Goal: Information Seeking & Learning: Check status

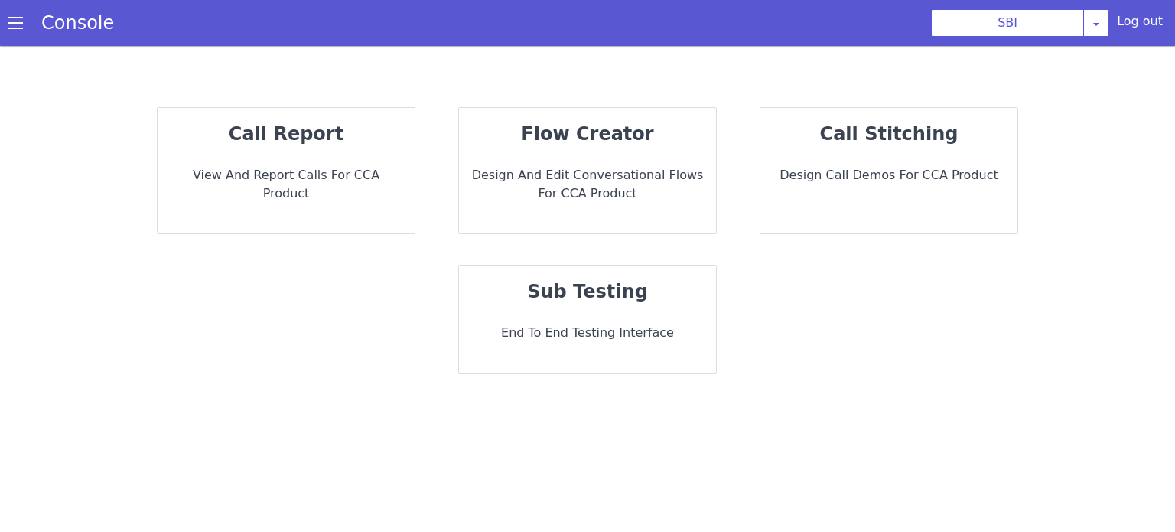
click at [375, 138] on p "call report" at bounding box center [286, 134] width 233 height 28
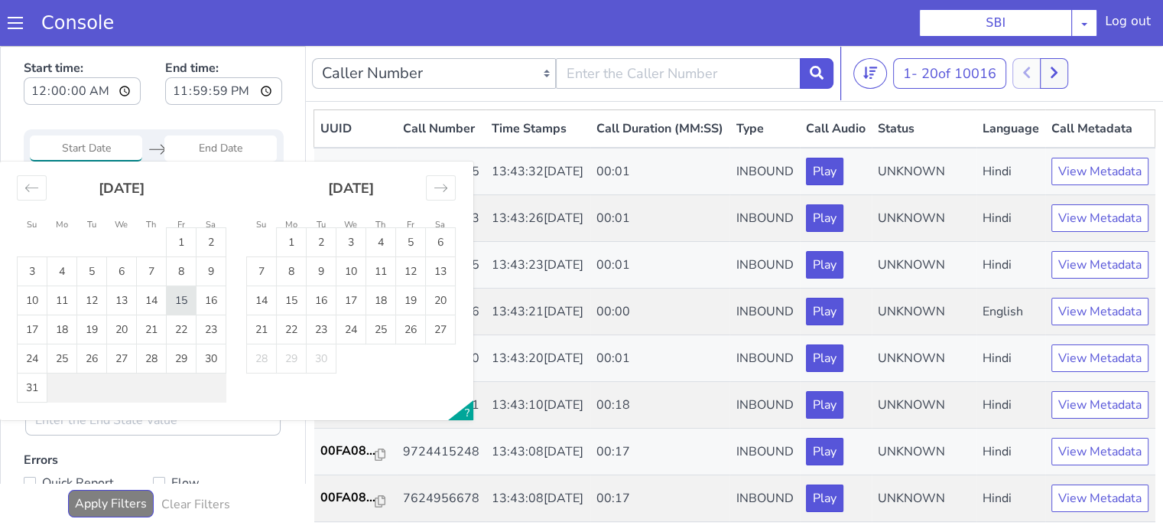
type input "15 Aug 2025"
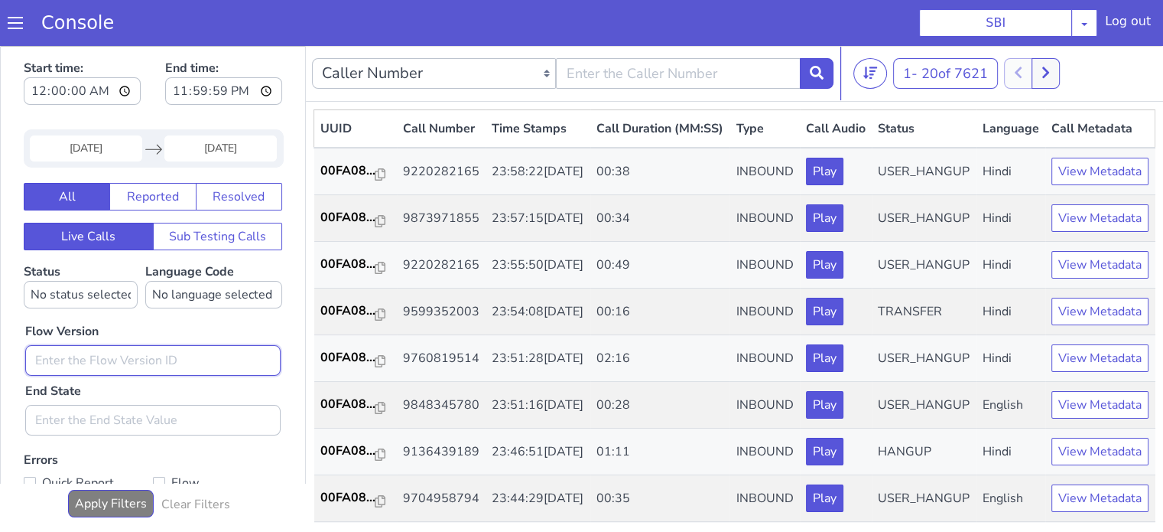
type input "0.1.2"
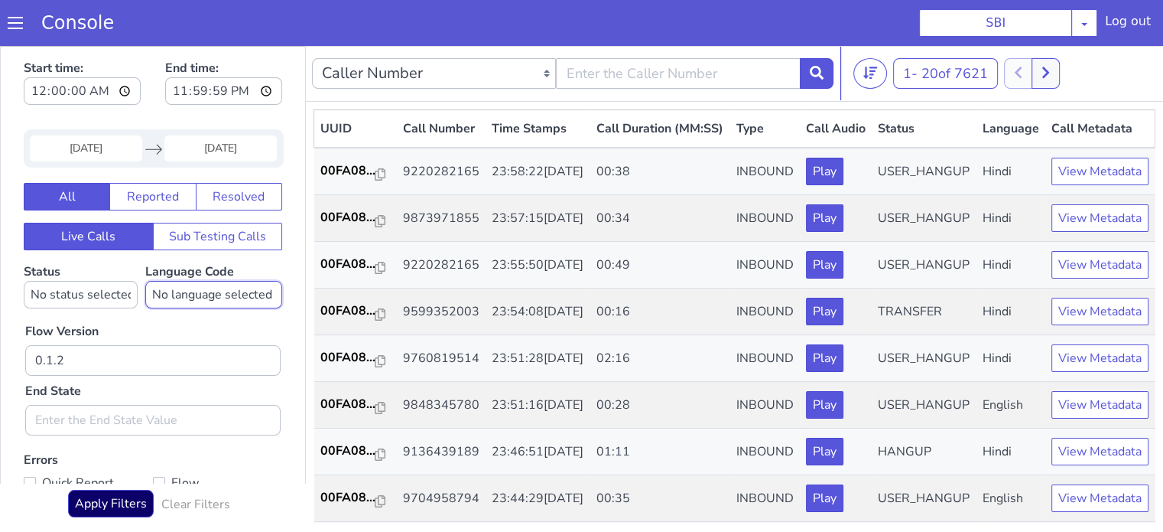
select select "hi"
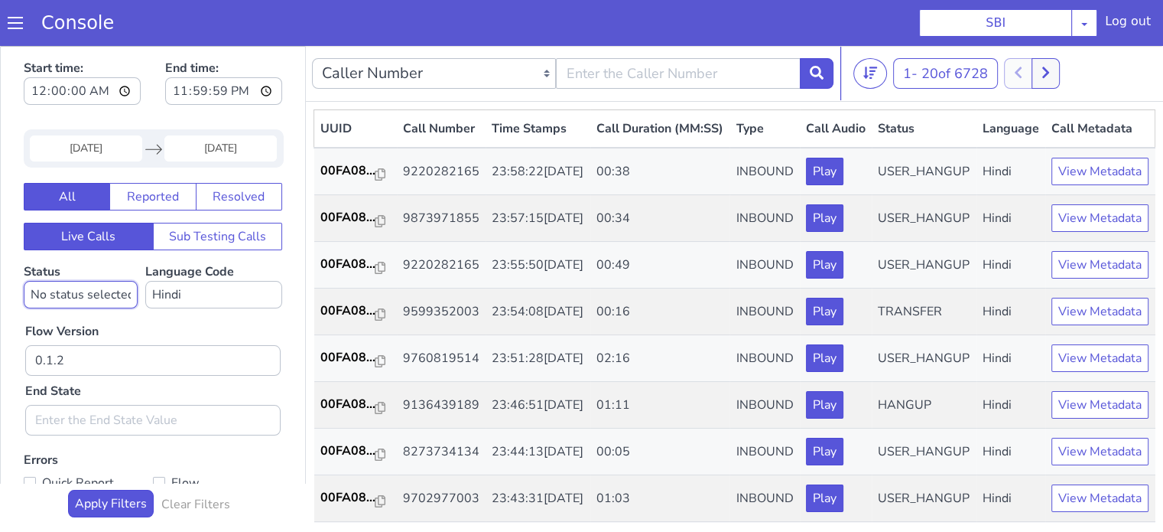
select select "TRANSFER"
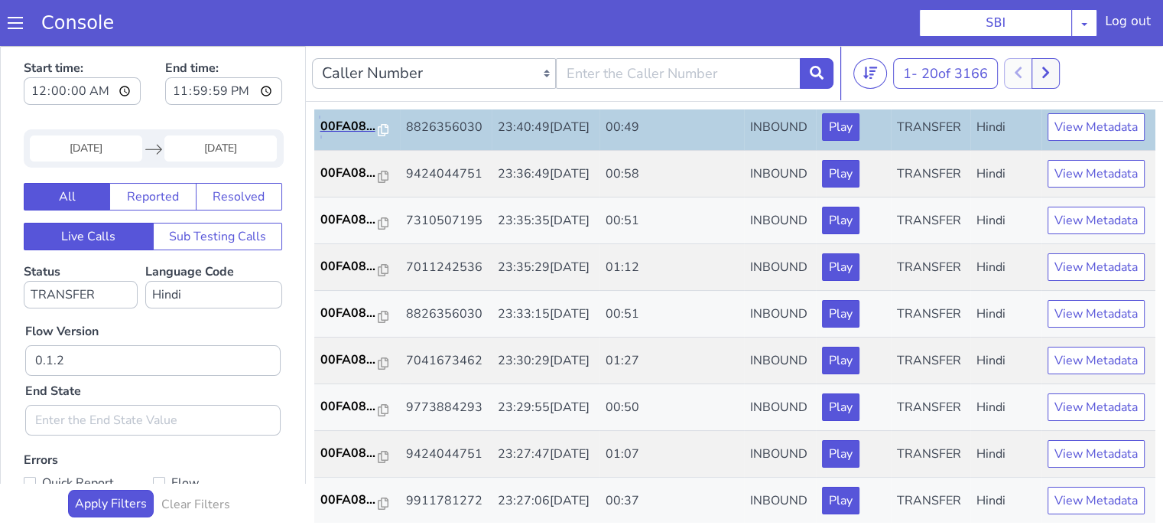
scroll to position [153, 0]
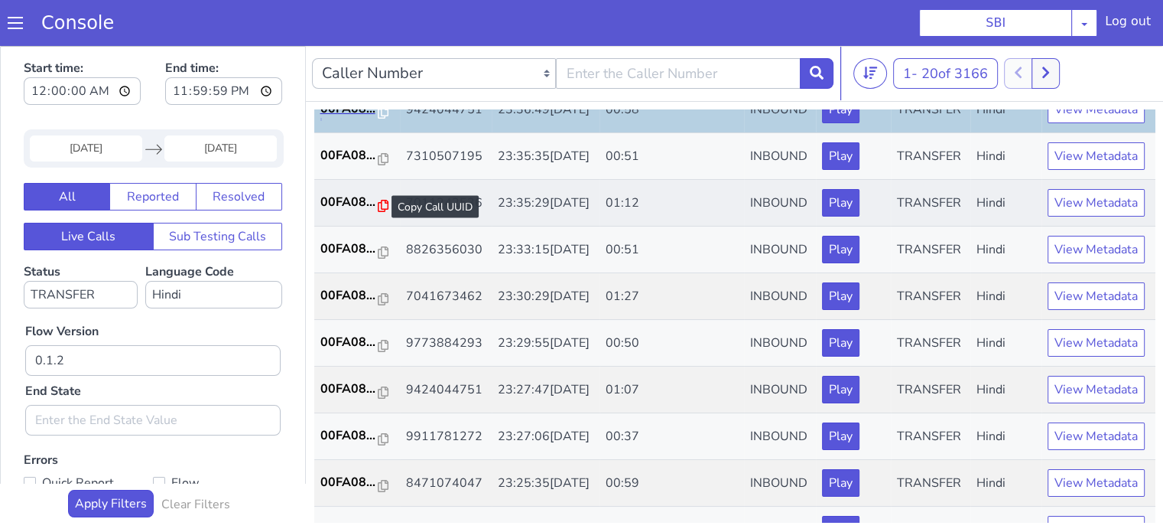
scroll to position [229, 0]
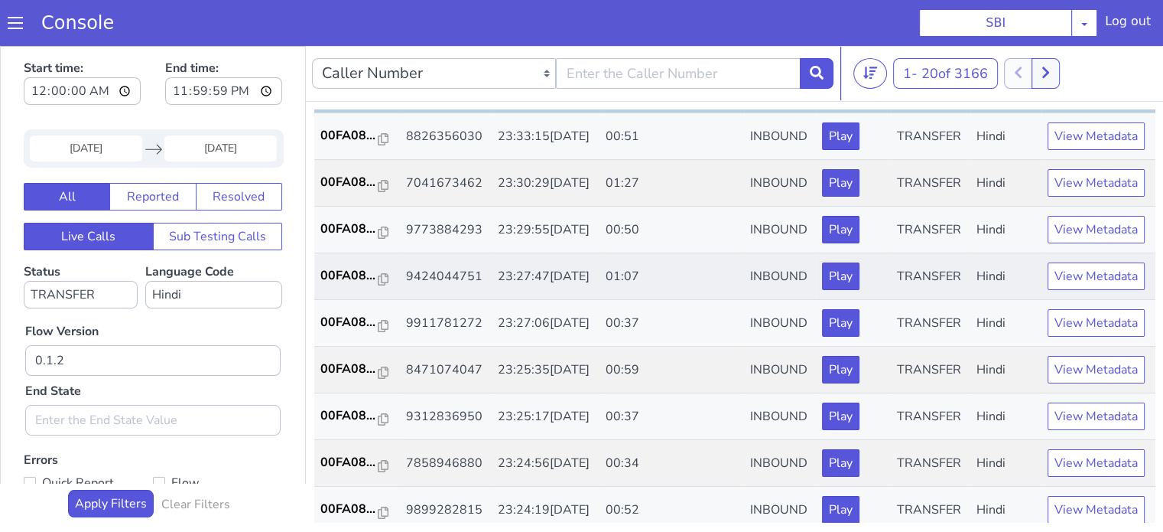
scroll to position [382, 0]
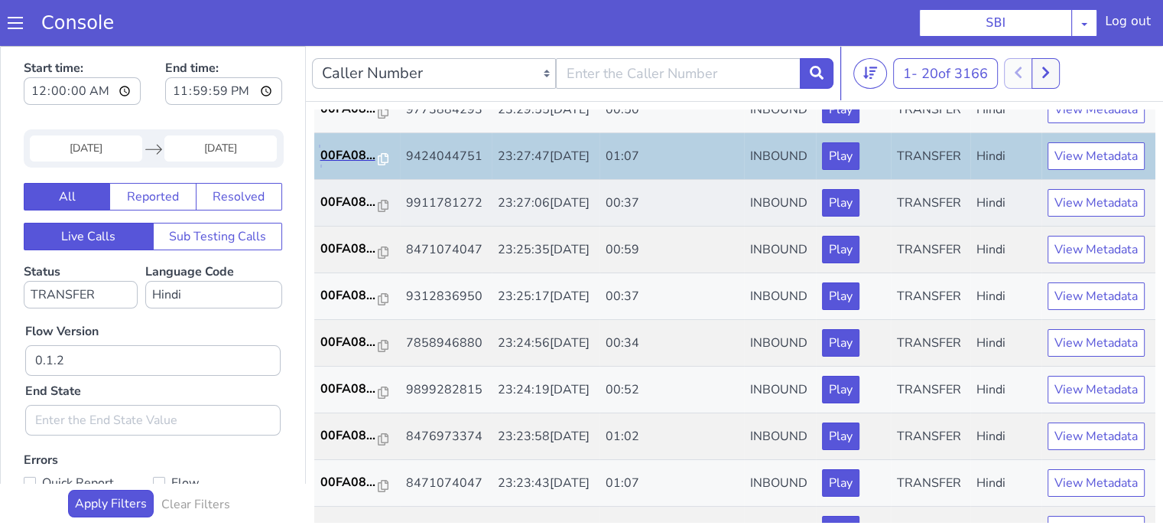
scroll to position [459, 0]
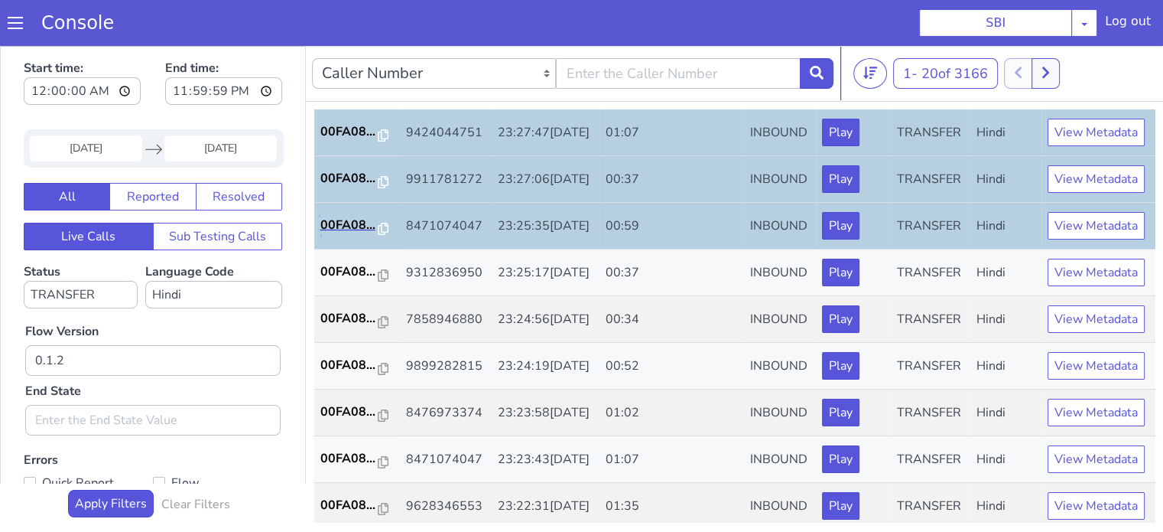
scroll to position [535, 0]
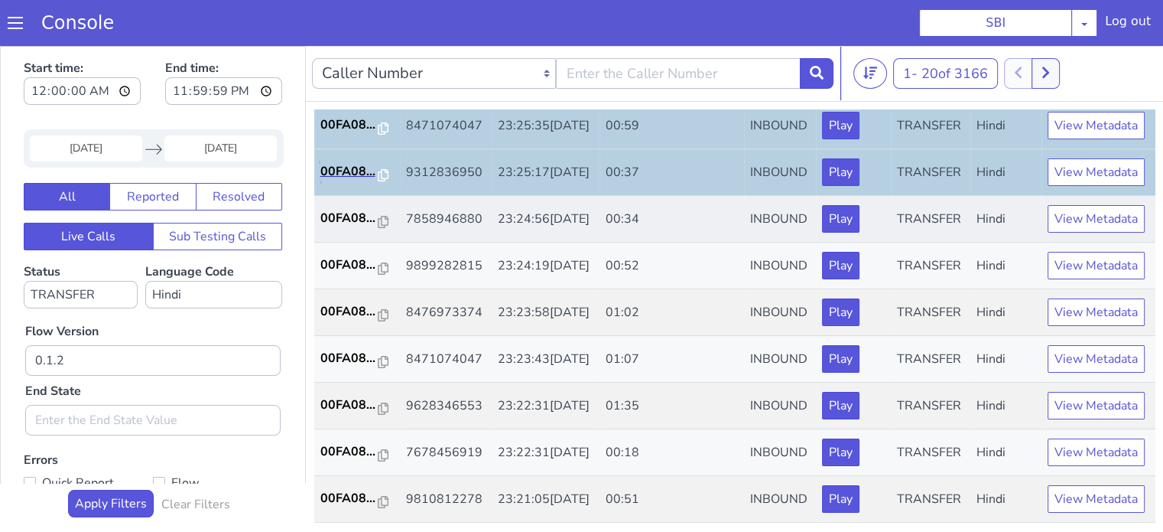
scroll to position [612, 0]
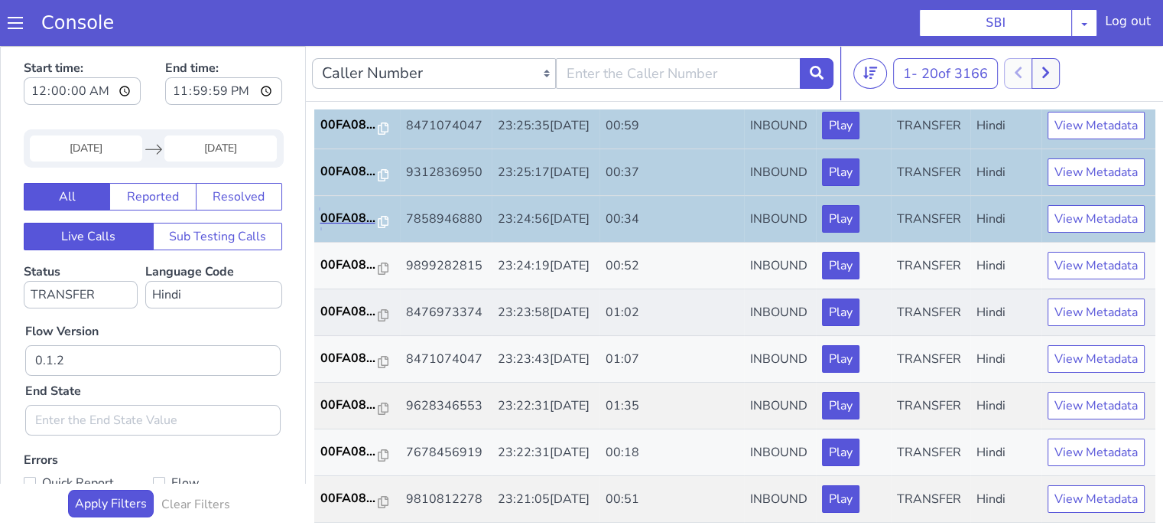
scroll to position [757, 0]
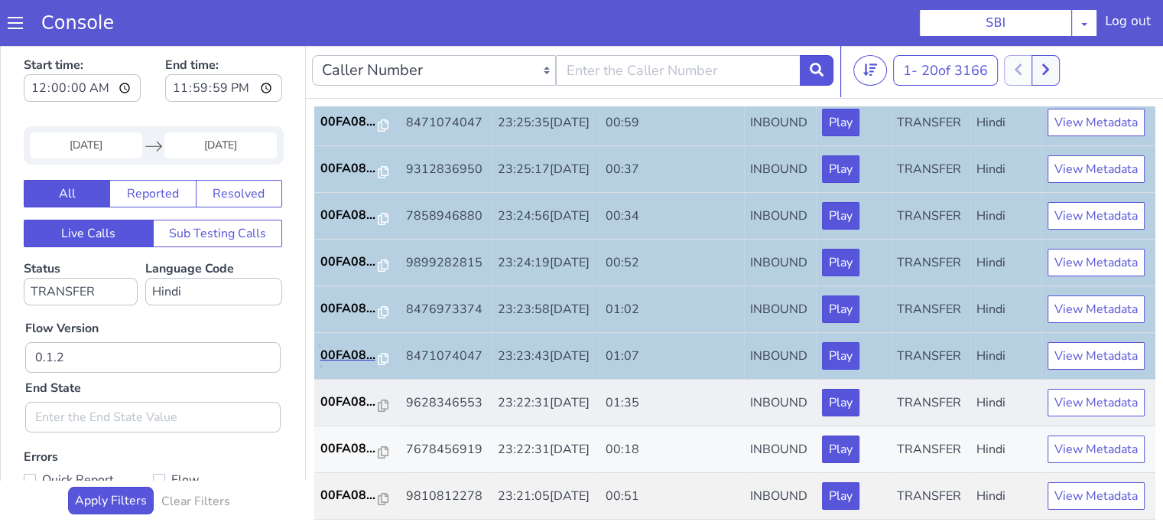
scroll to position [4, 0]
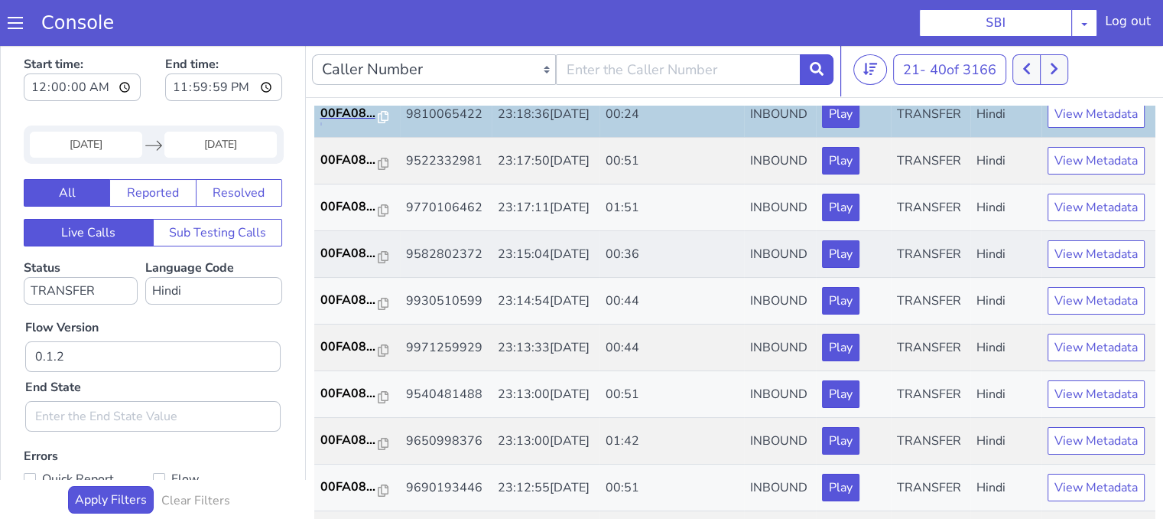
scroll to position [76, 0]
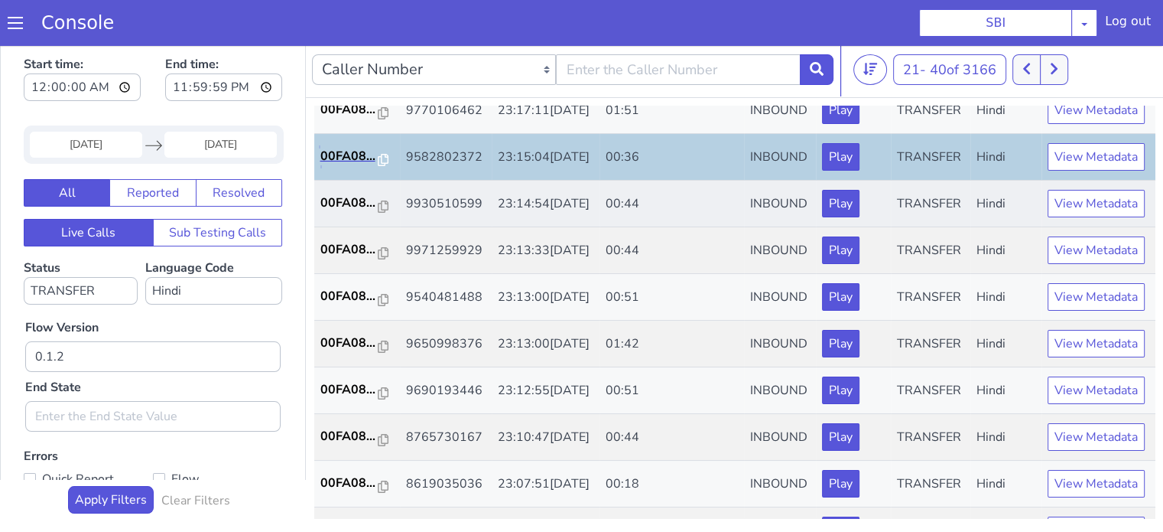
scroll to position [229, 0]
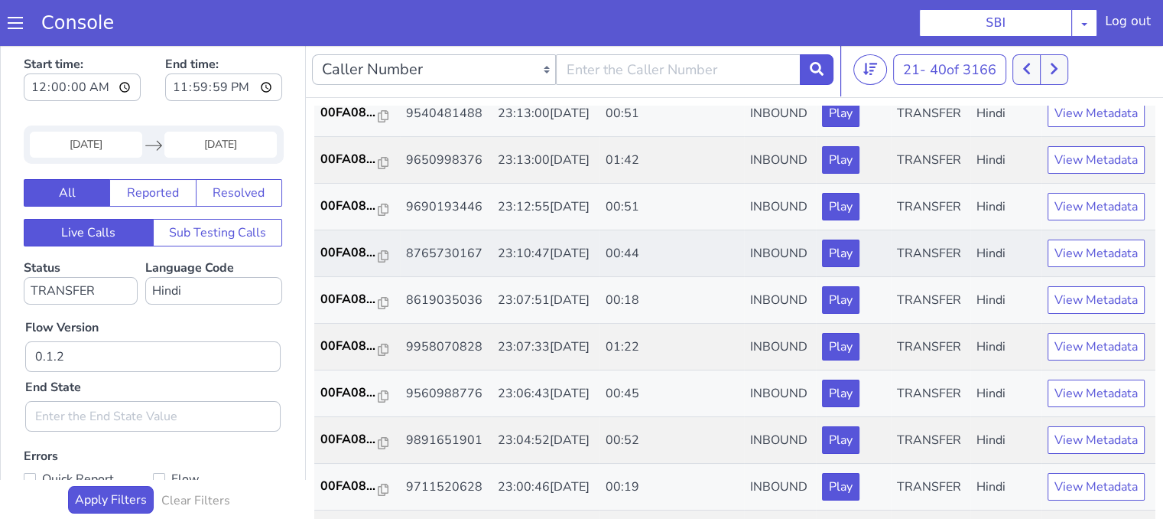
scroll to position [382, 0]
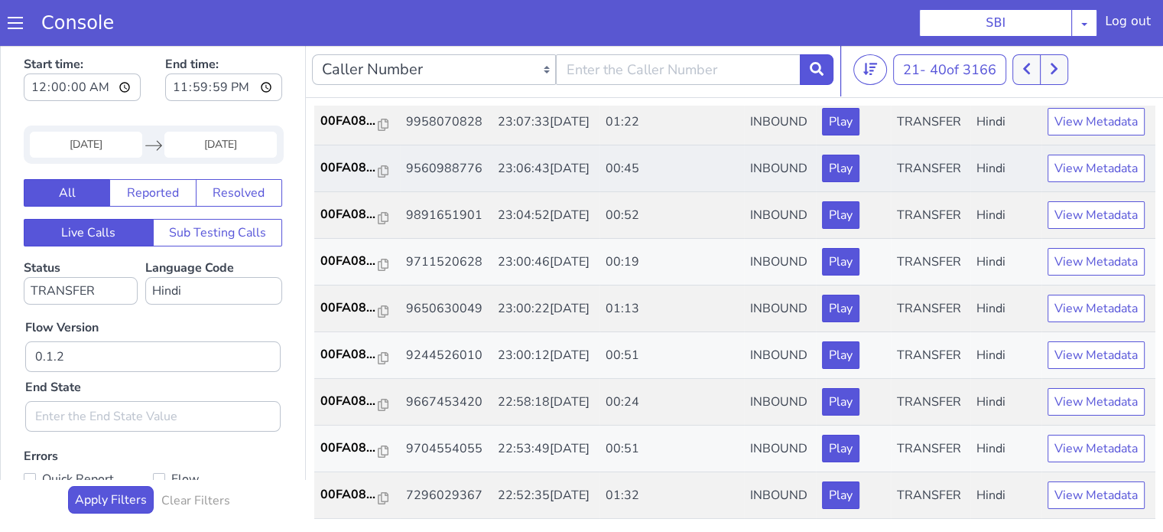
scroll to position [535, 0]
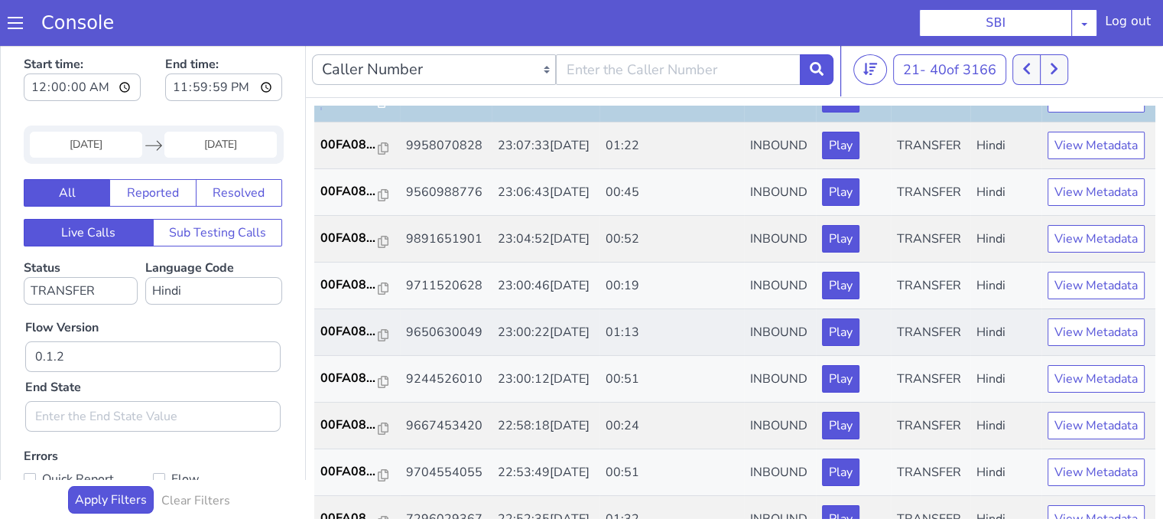
scroll to position [612, 0]
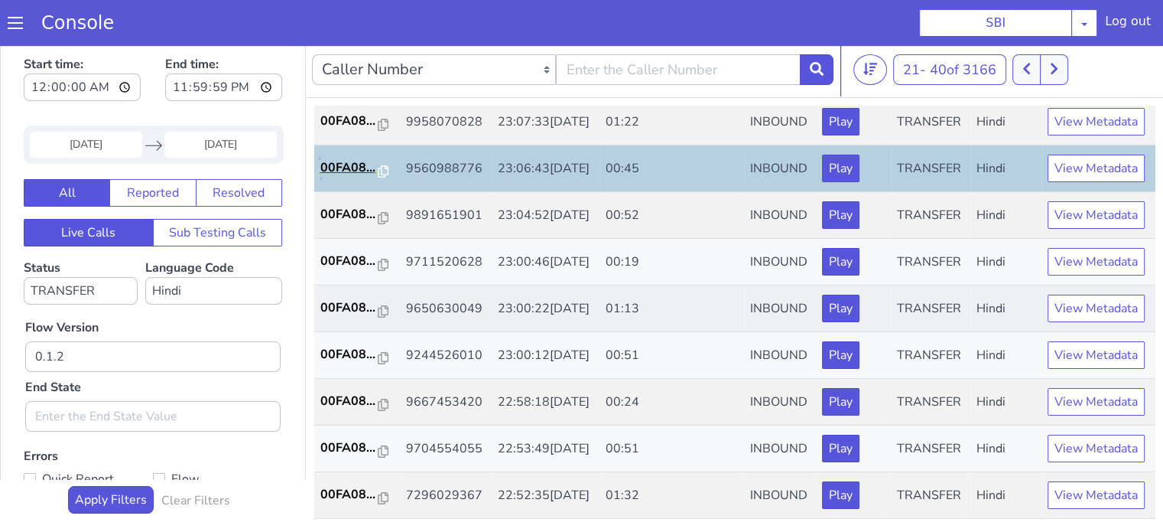
scroll to position [688, 0]
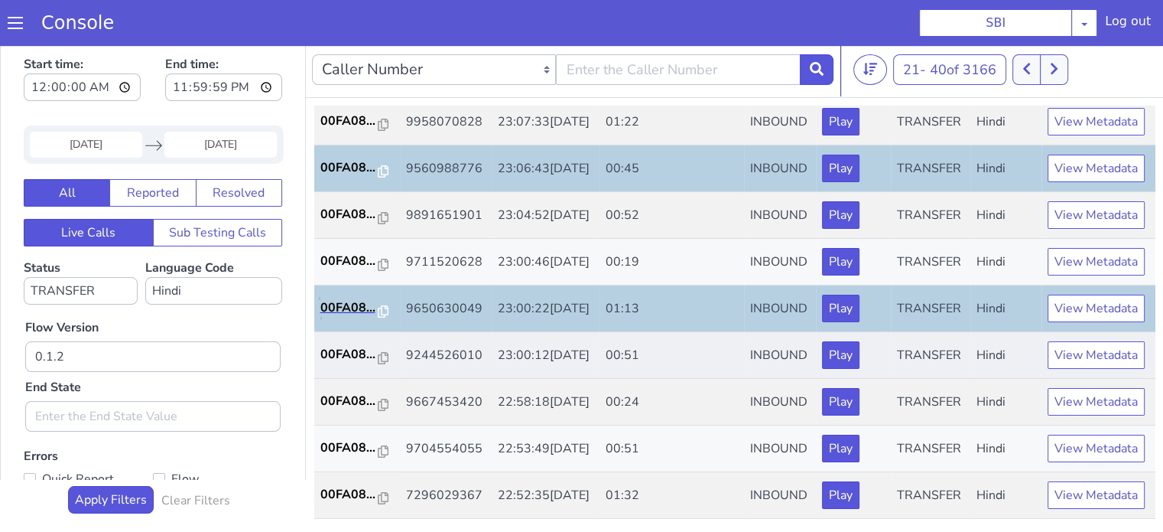
scroll to position [757, 0]
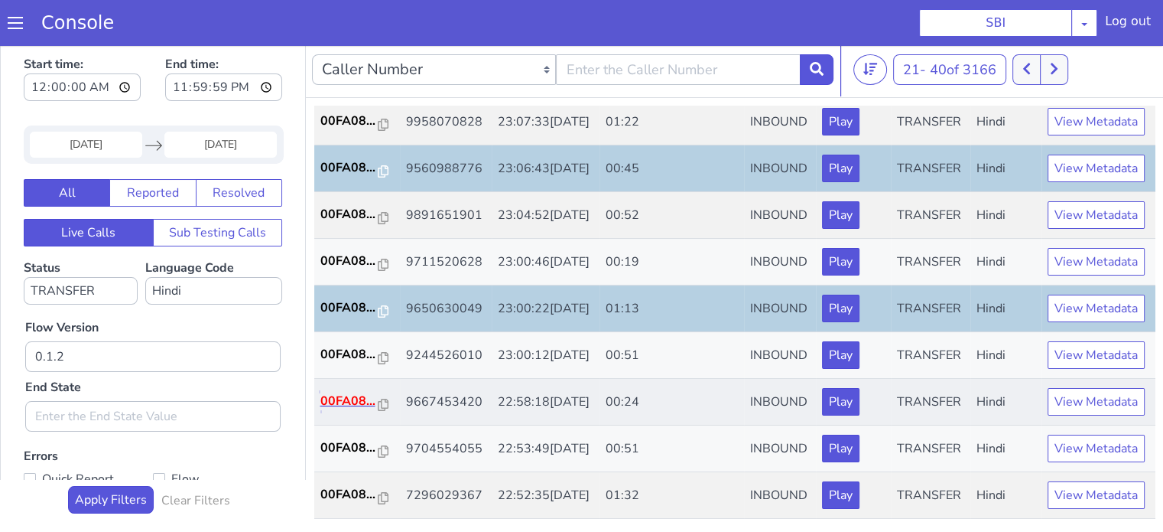
click at [740, 22] on p "00FA08..." at bounding box center [734, 31] width 58 height 18
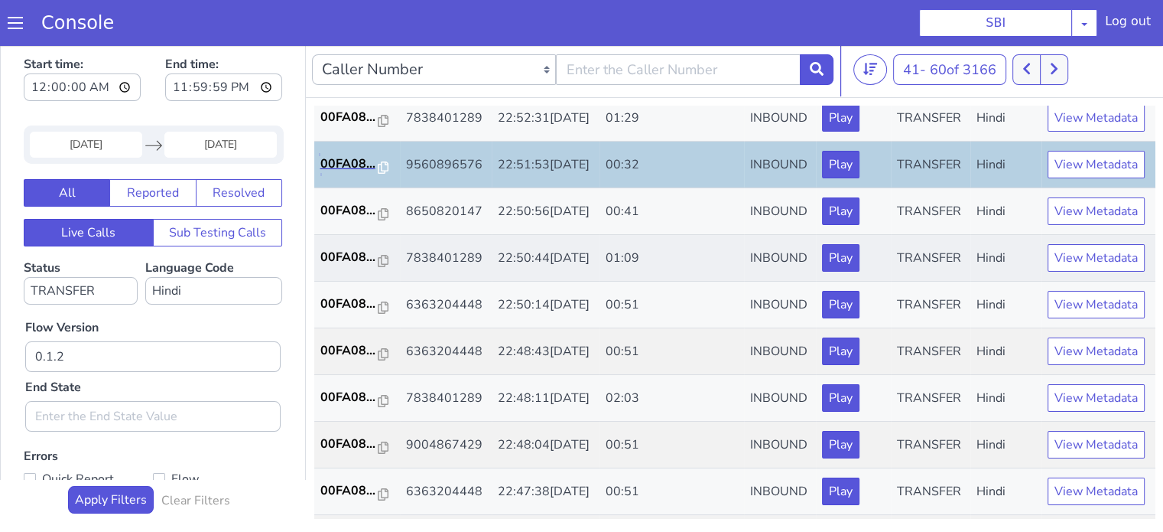
scroll to position [76, 0]
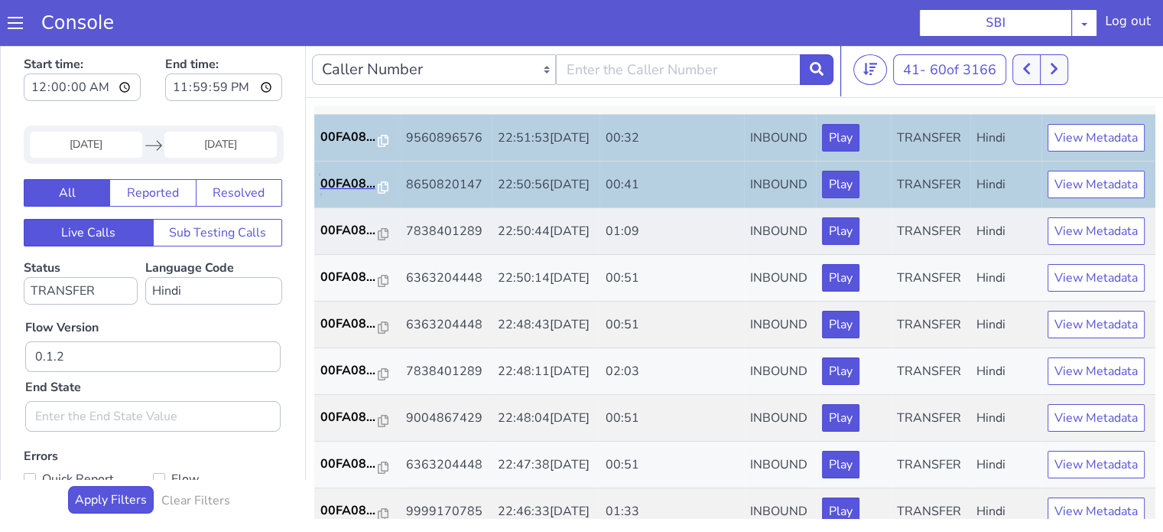
scroll to position [153, 0]
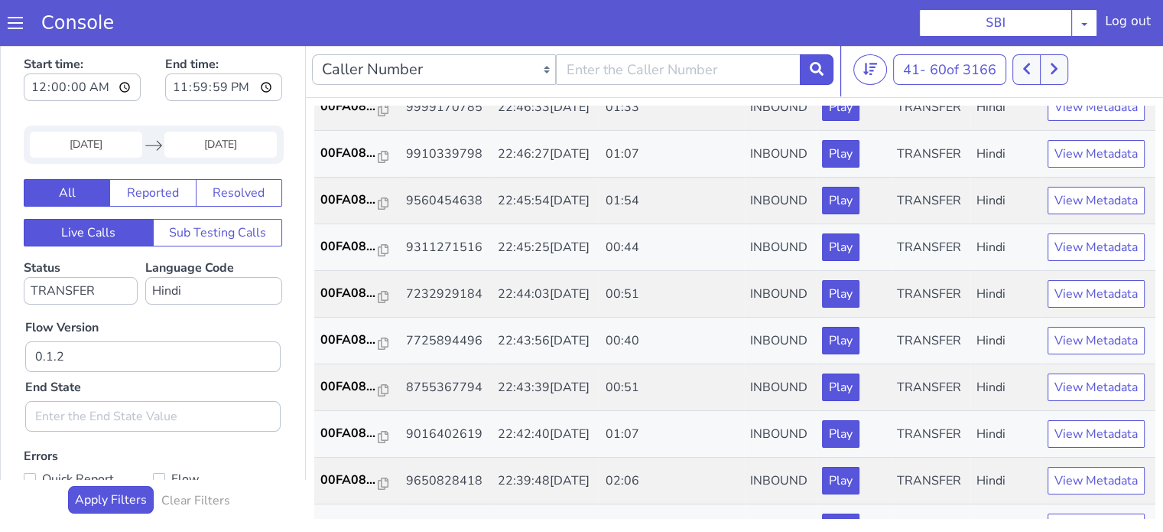
scroll to position [535, 0]
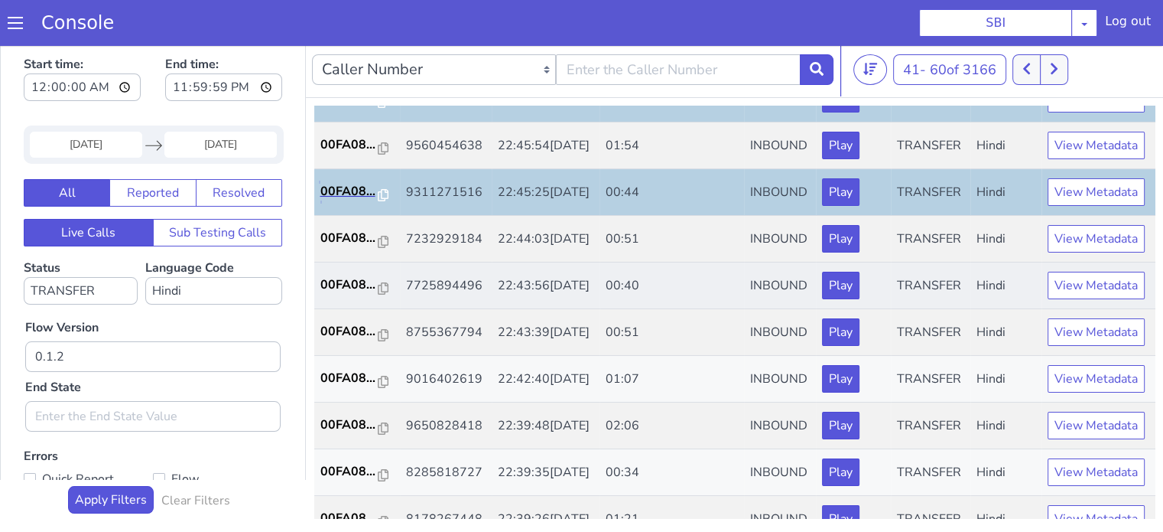
scroll to position [688, 0]
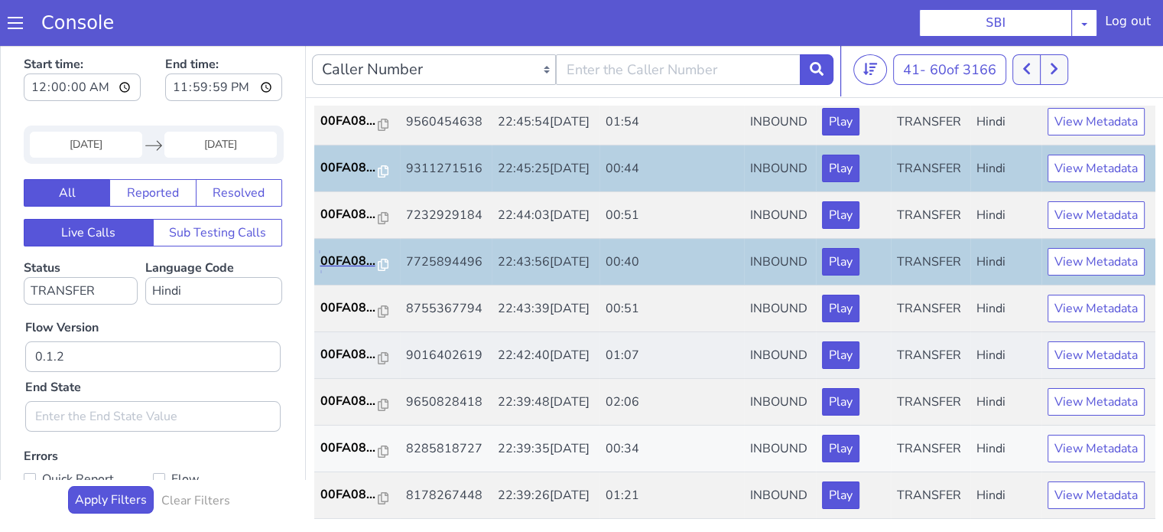
scroll to position [757, 0]
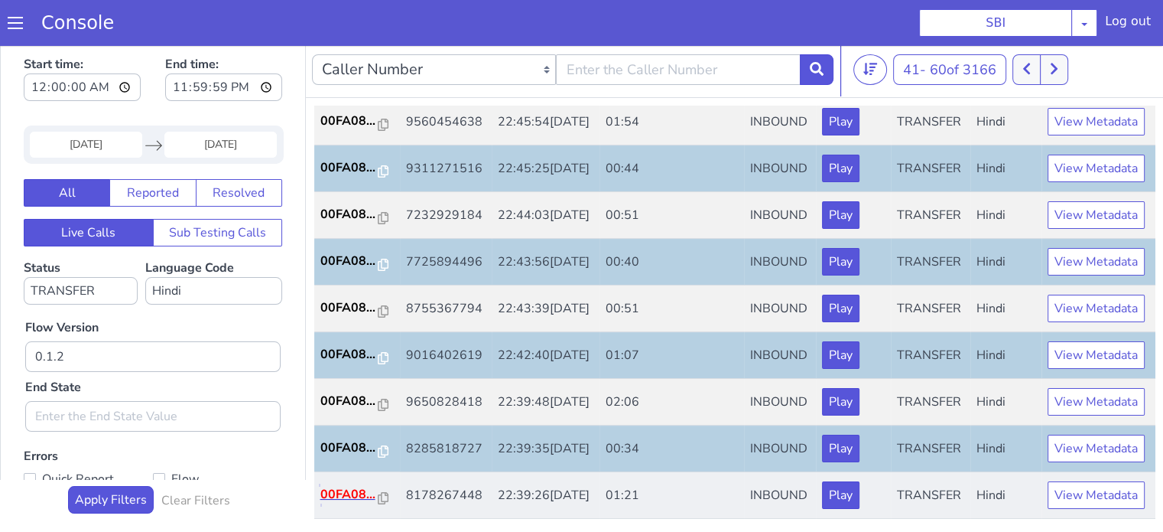
click at [1033, 99] on p "00FA08..." at bounding box center [1040, 102] width 58 height 18
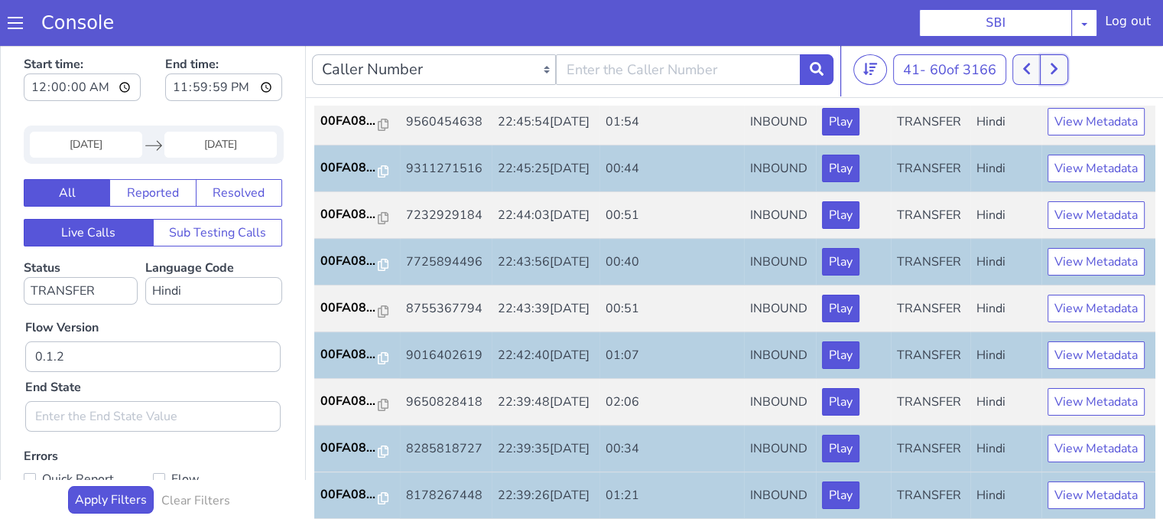
drag, startPoint x: 2118, startPoint y: -120, endPoint x: 2102, endPoint y: -89, distance: 34.6
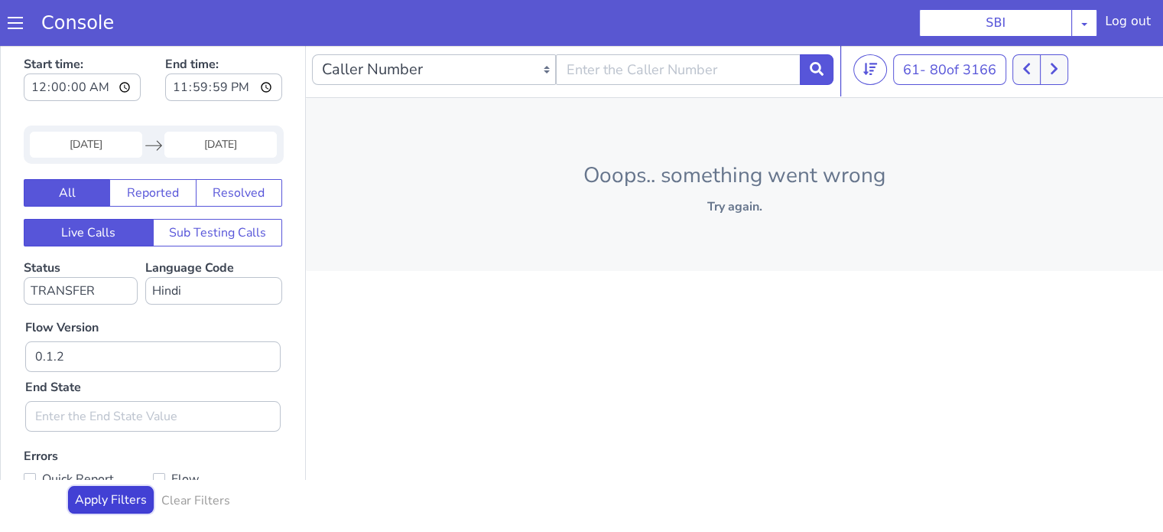
click at [207, 362] on button "Apply Filters" at bounding box center [188, 357] width 86 height 28
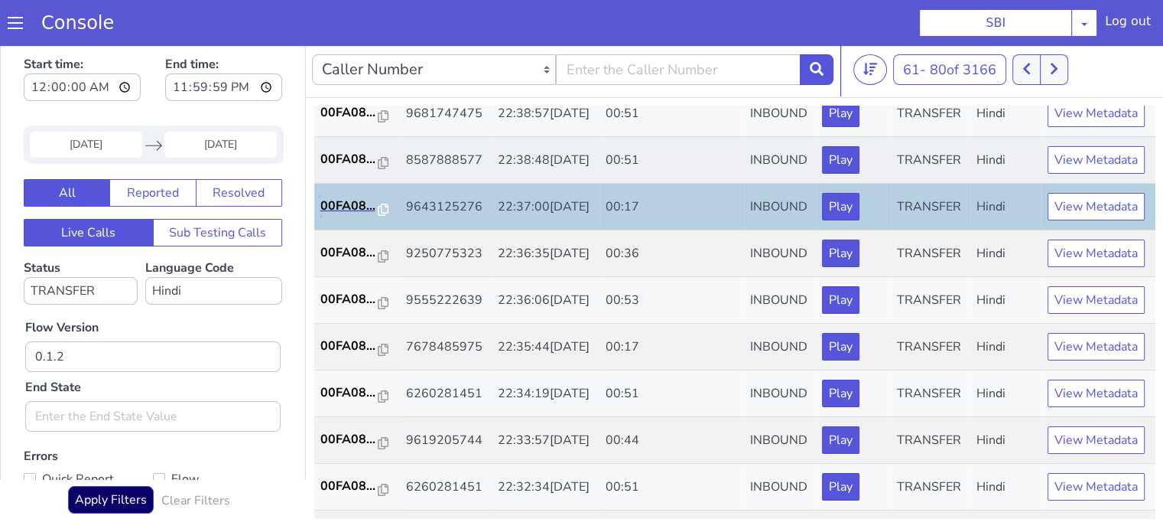
scroll to position [76, 0]
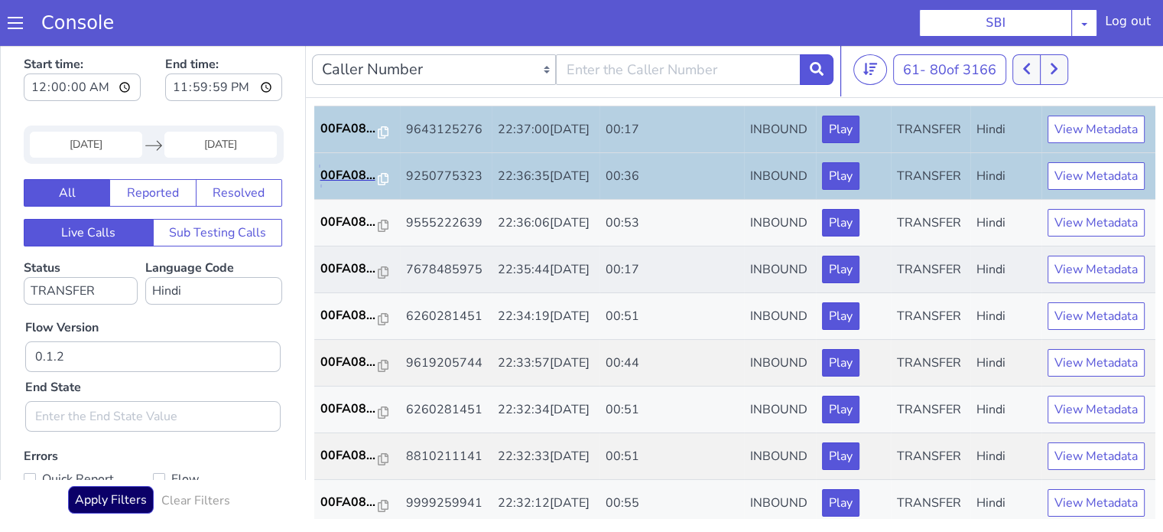
scroll to position [229, 0]
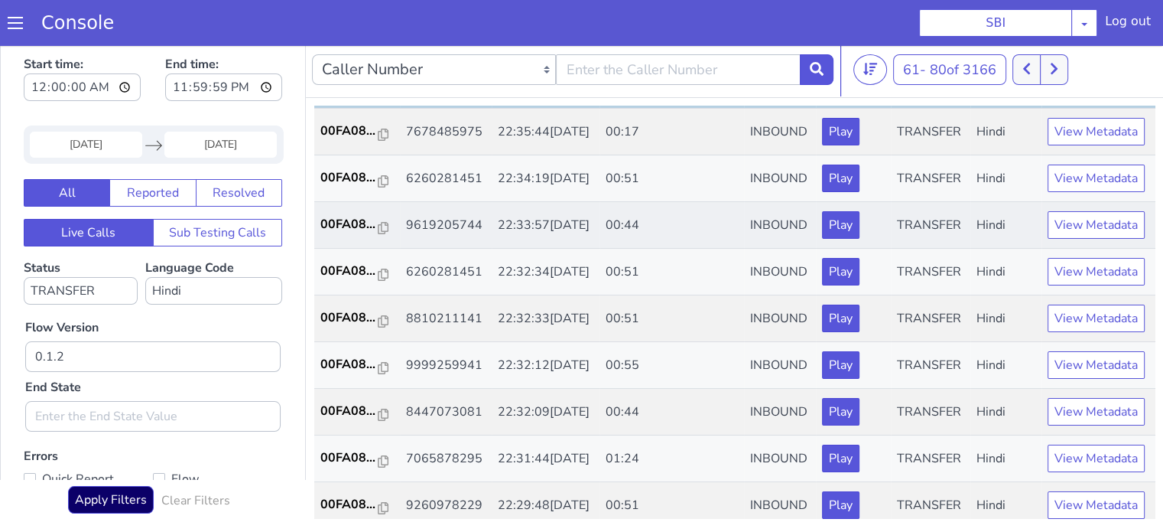
scroll to position [306, 0]
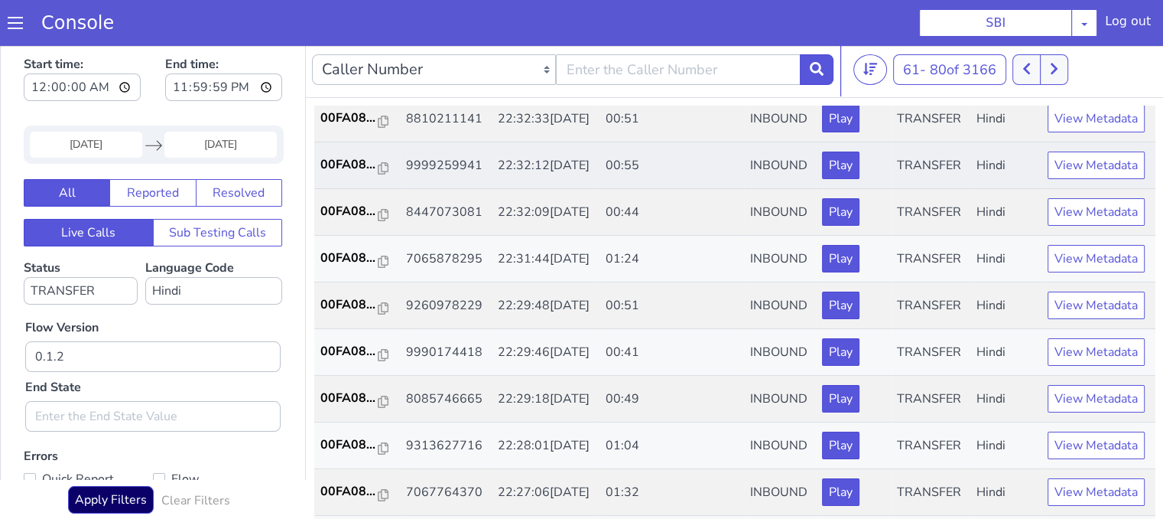
scroll to position [535, 0]
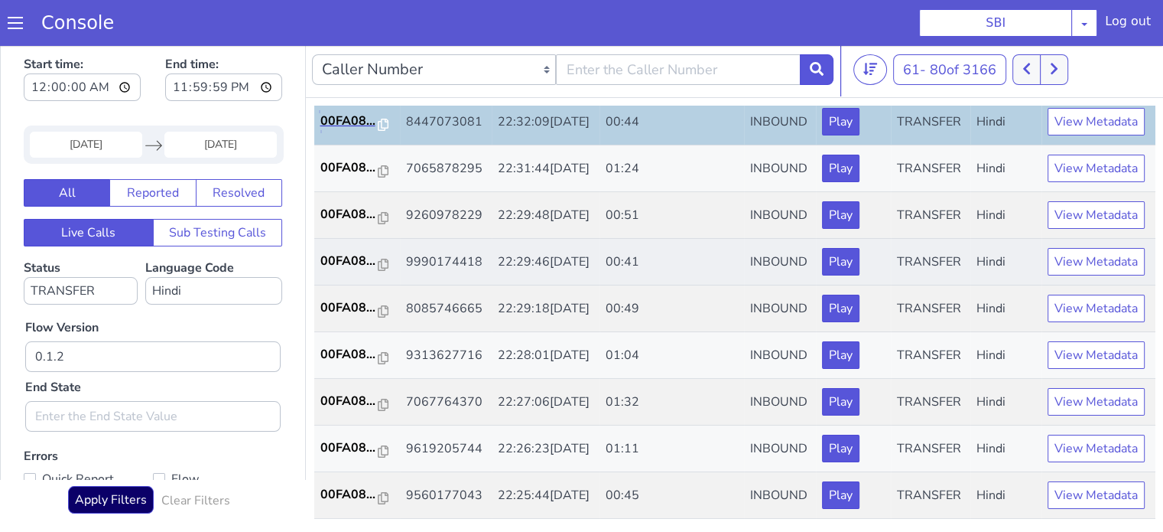
scroll to position [688, 0]
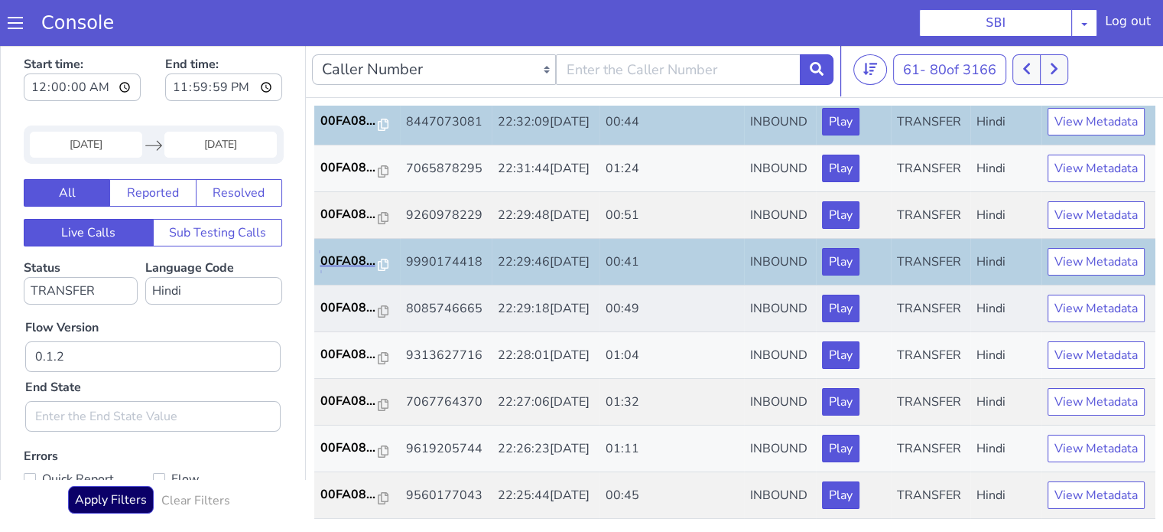
scroll to position [757, 0]
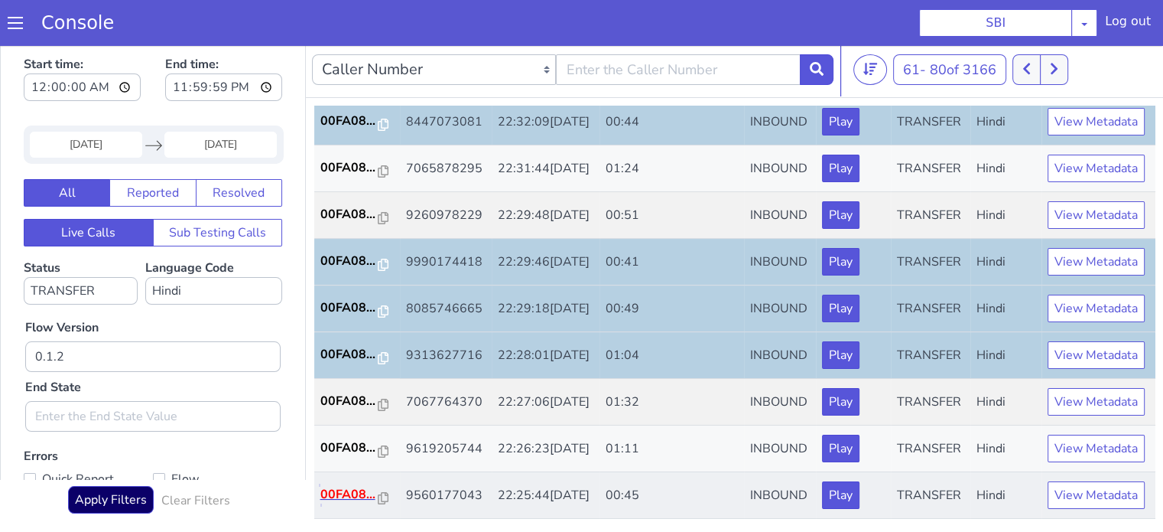
click at [669, 140] on p "00FA08..." at bounding box center [671, 149] width 58 height 18
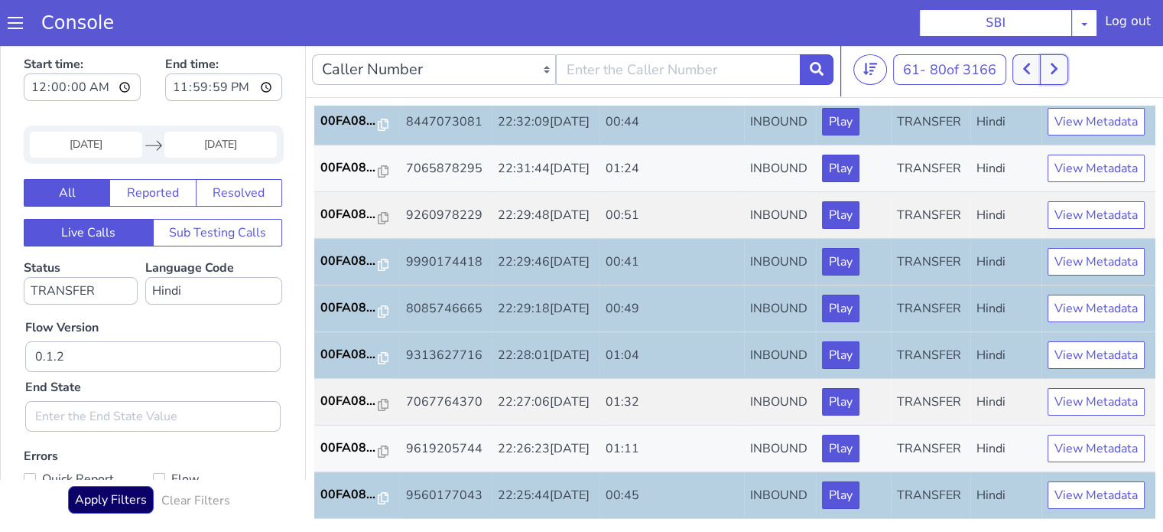
drag, startPoint x: 2105, startPoint y: 692, endPoint x: 2077, endPoint y: 704, distance: 30.1
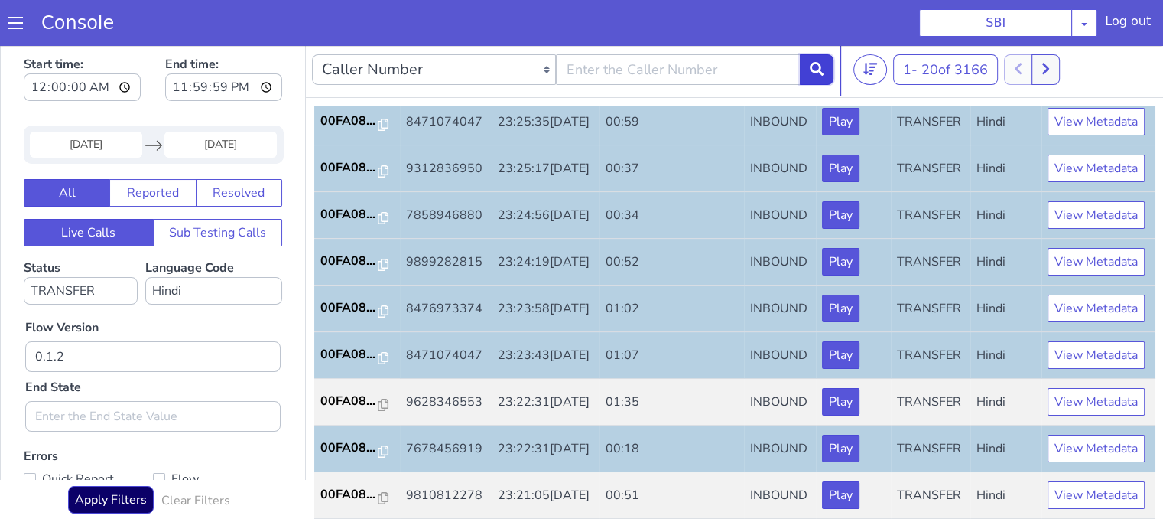
scroll to position [757, 0]
drag, startPoint x: 1755, startPoint y: -328, endPoint x: 1749, endPoint y: -318, distance: 12.1
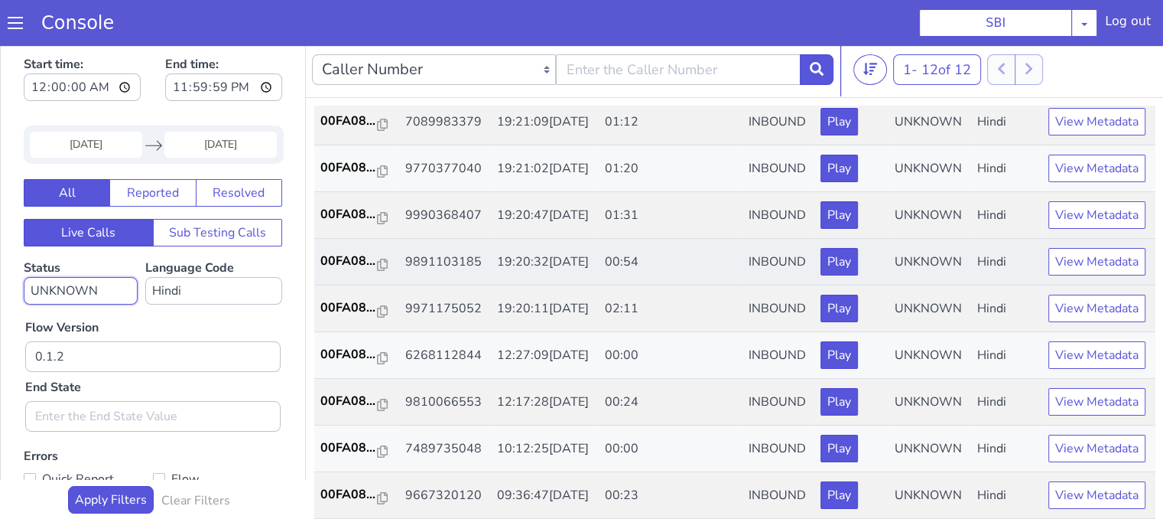
scroll to position [312, 0]
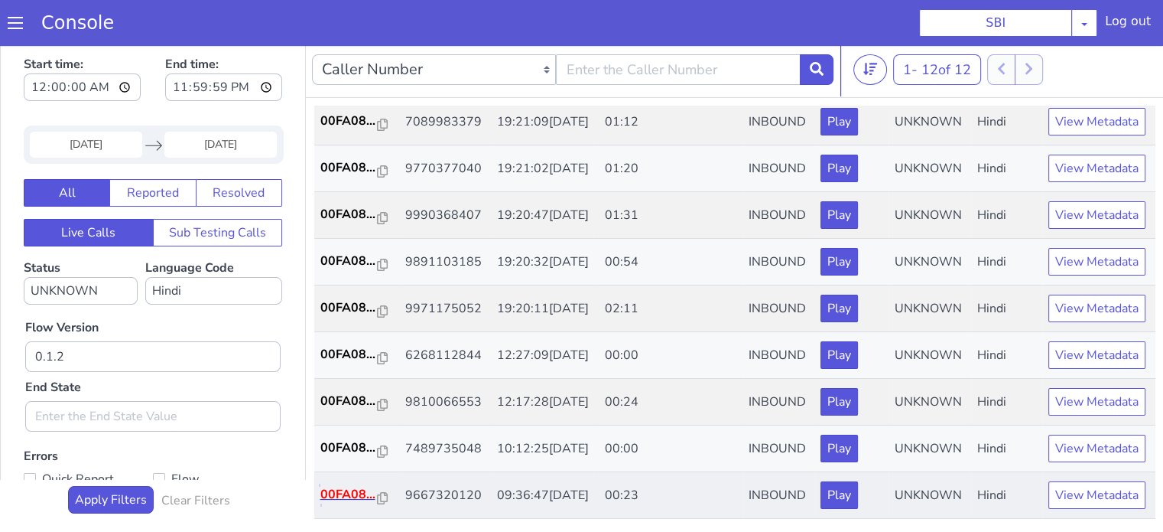
click at [355, 469] on p "00FA08..." at bounding box center [356, 478] width 58 height 18
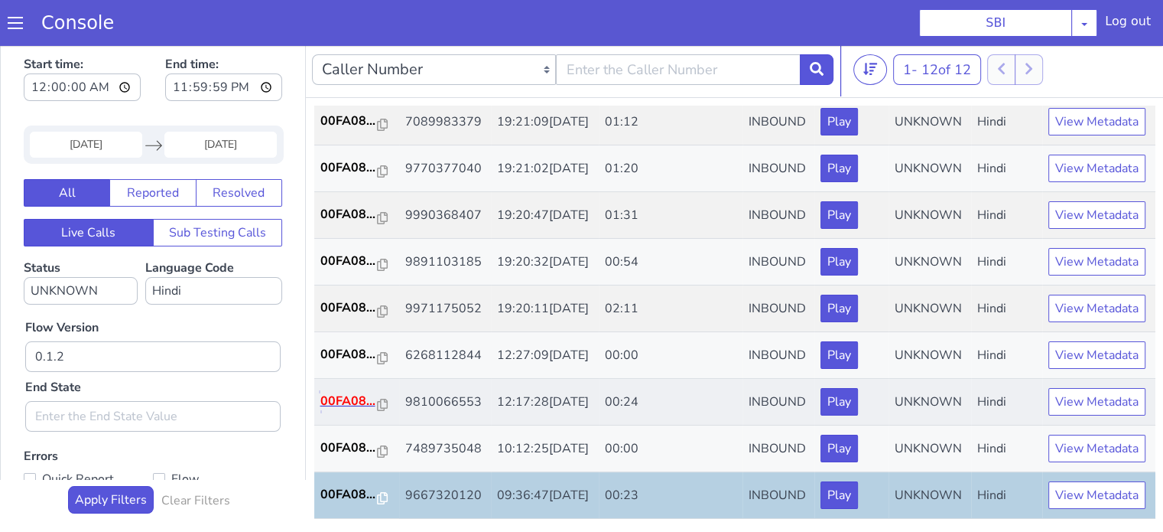
click at [889, 0] on p "00FA08..." at bounding box center [880, 1] width 58 height 18
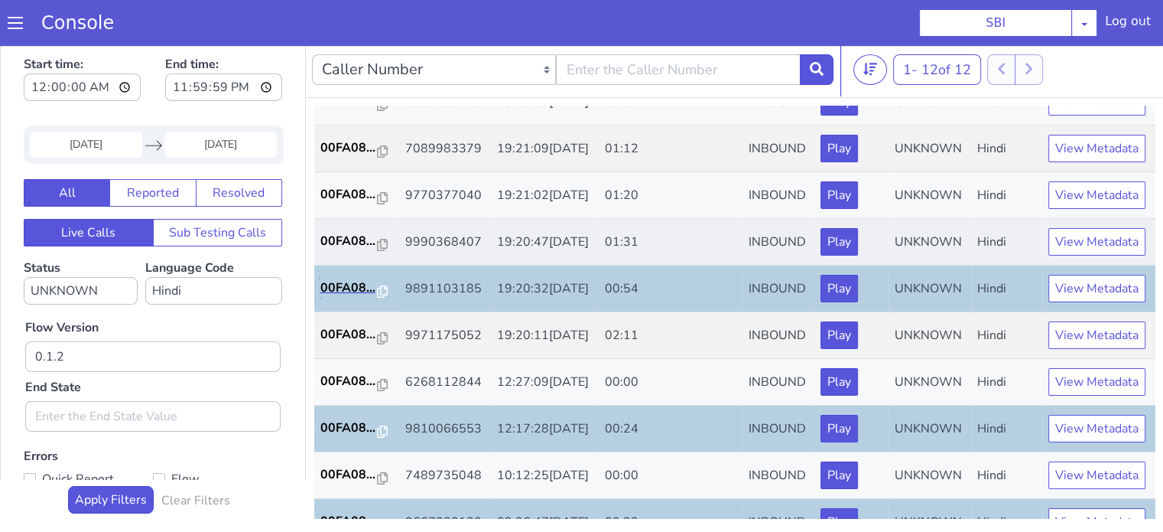
scroll to position [0, 0]
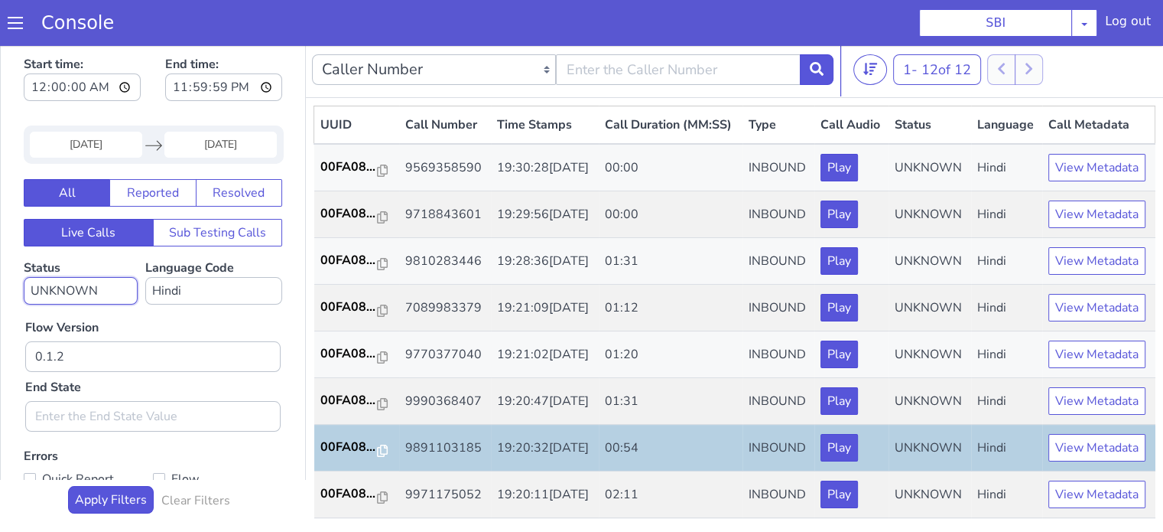
select select "HANGUP"
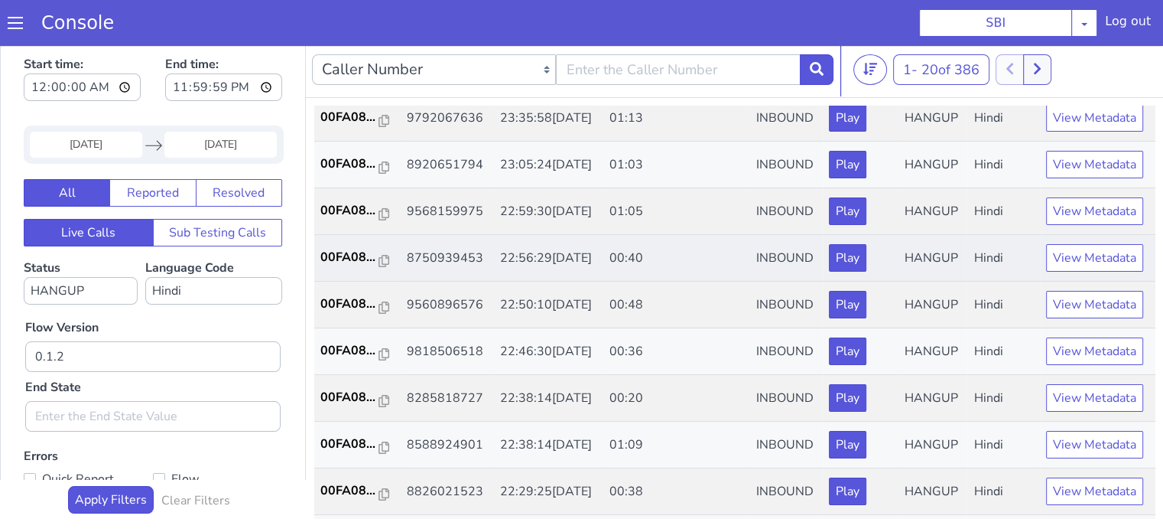
scroll to position [153, 0]
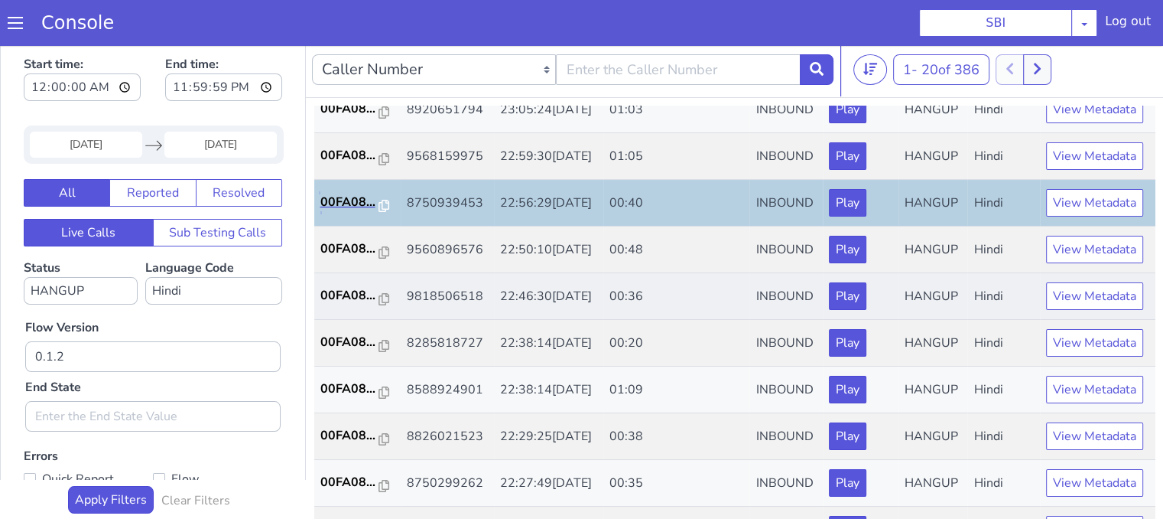
scroll to position [306, 0]
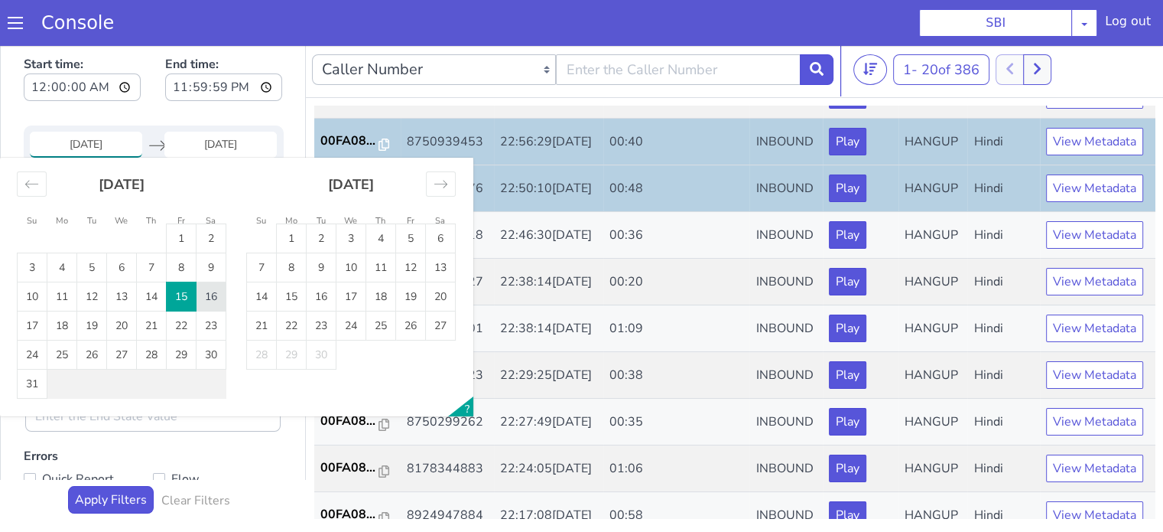
type input "16 Aug 2025"
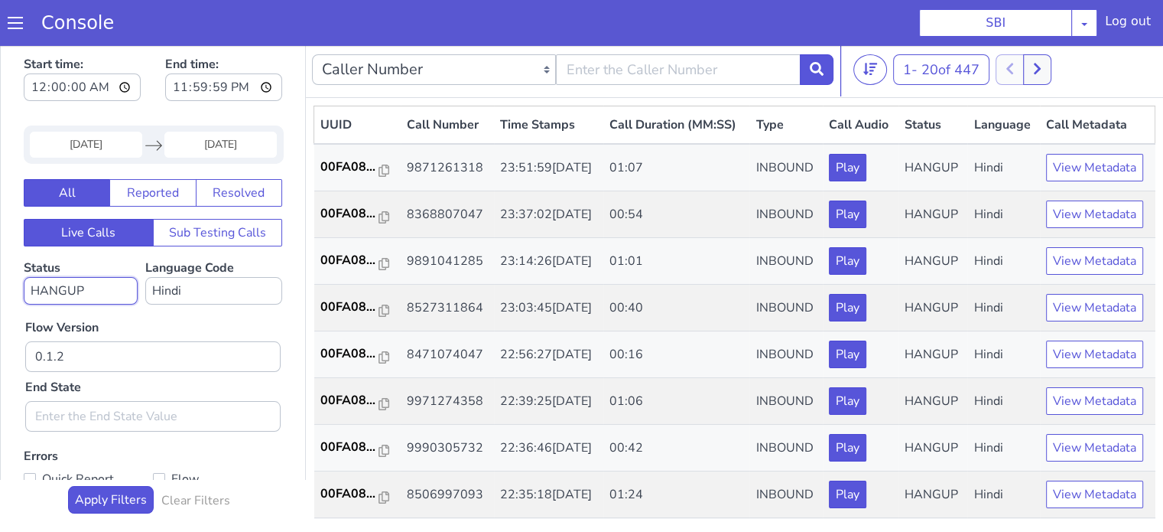
select select "TRANSFER"
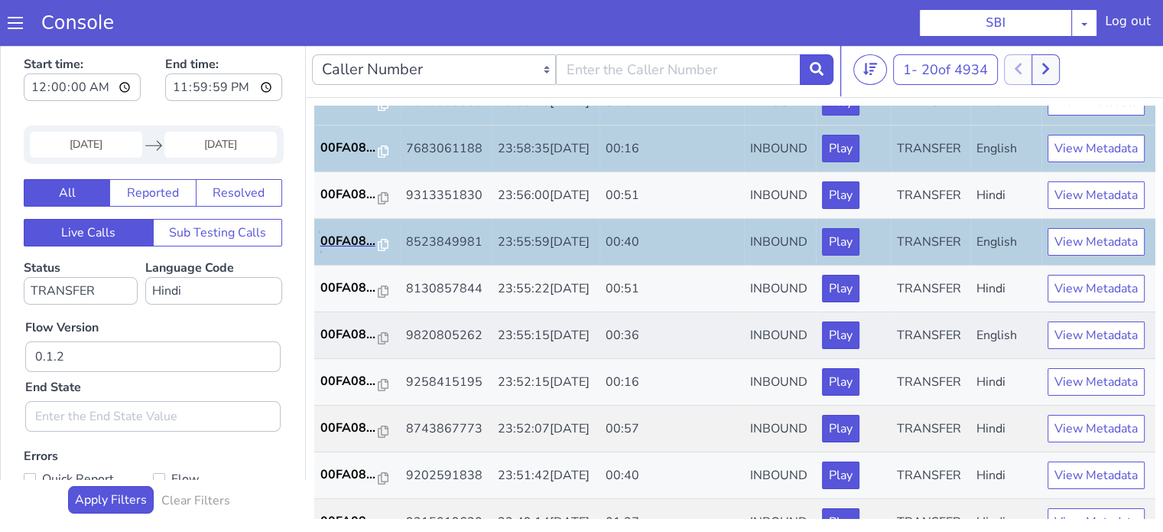
scroll to position [153, 0]
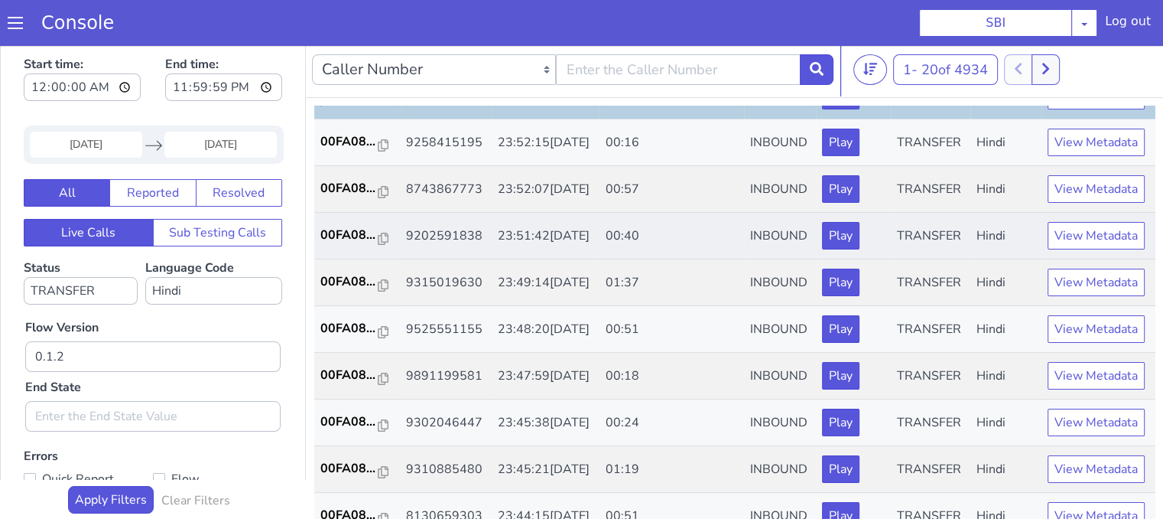
scroll to position [306, 0]
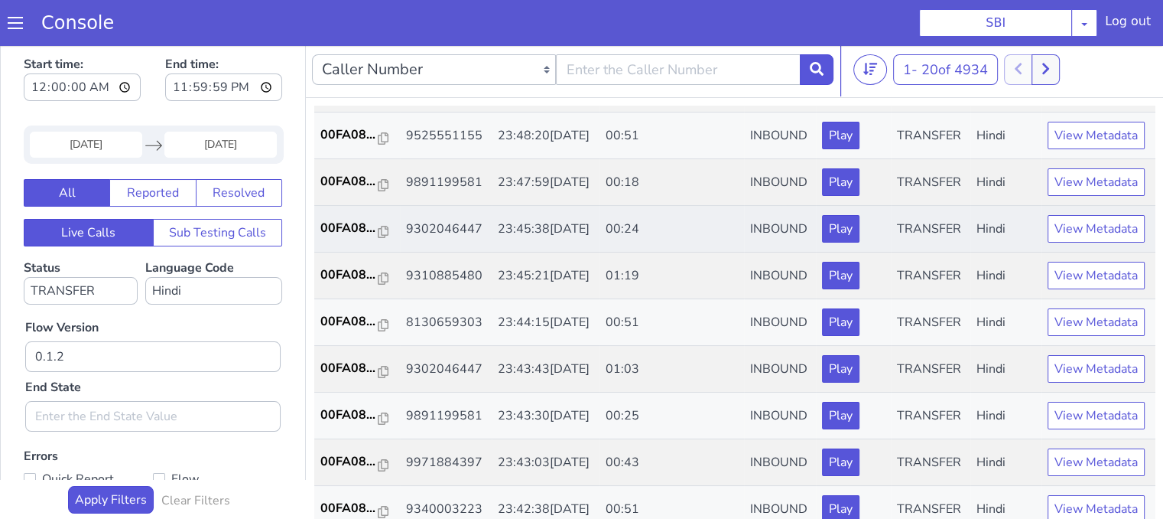
scroll to position [535, 0]
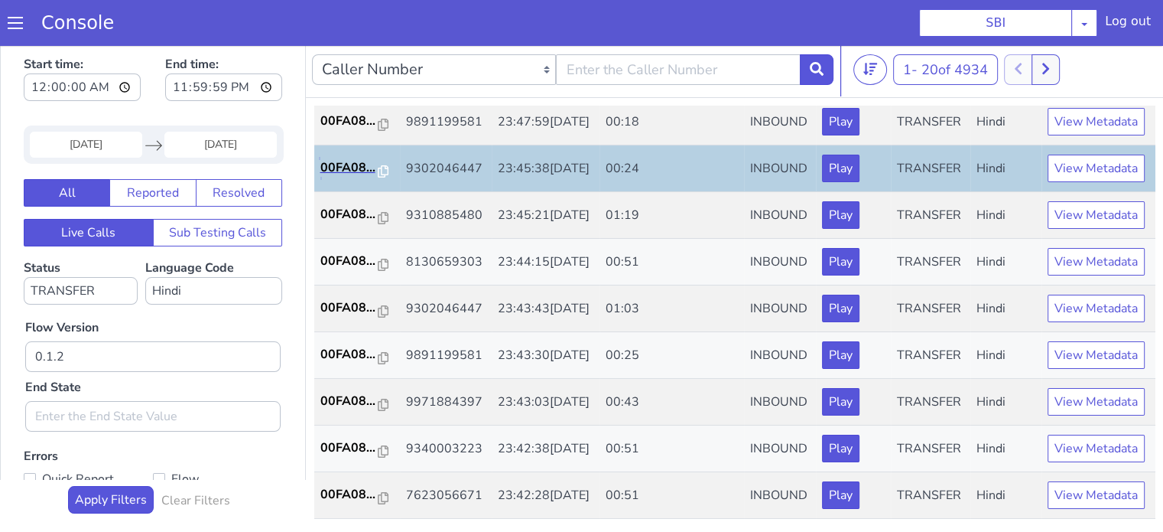
scroll to position [688, 0]
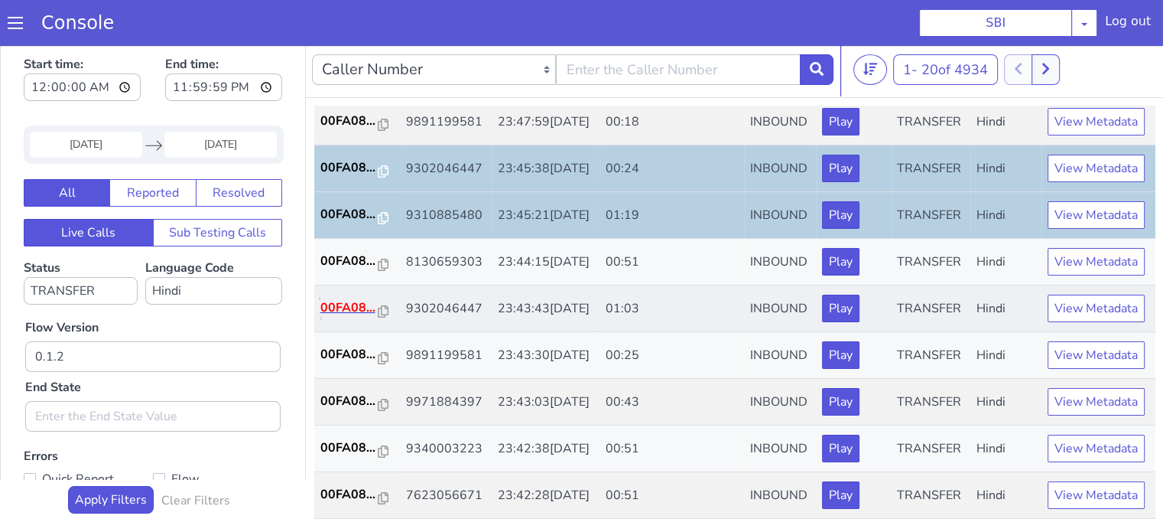
click at [373, 259] on p "00FA08..." at bounding box center [374, 250] width 58 height 18
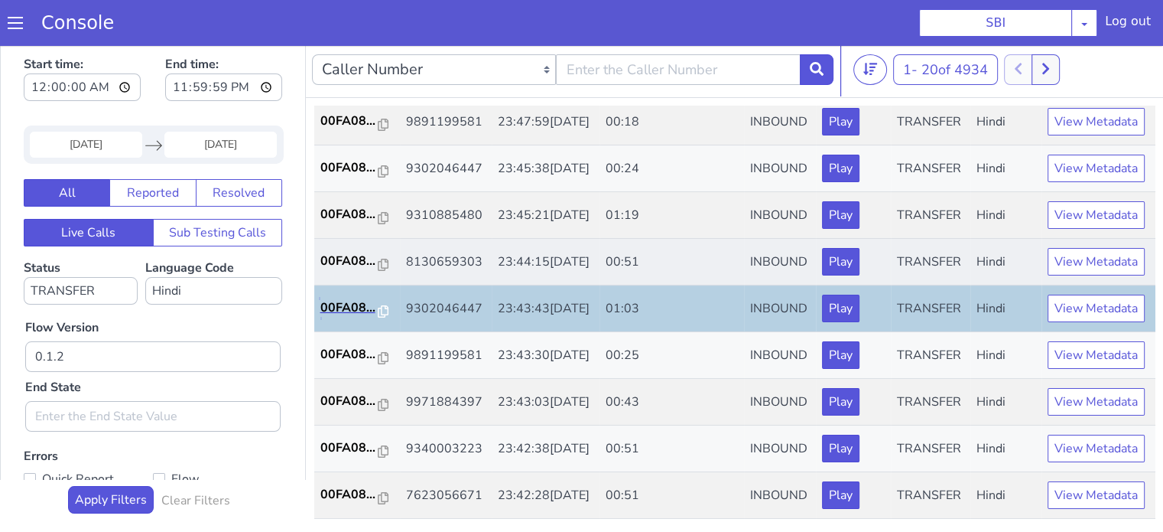
scroll to position [757, 0]
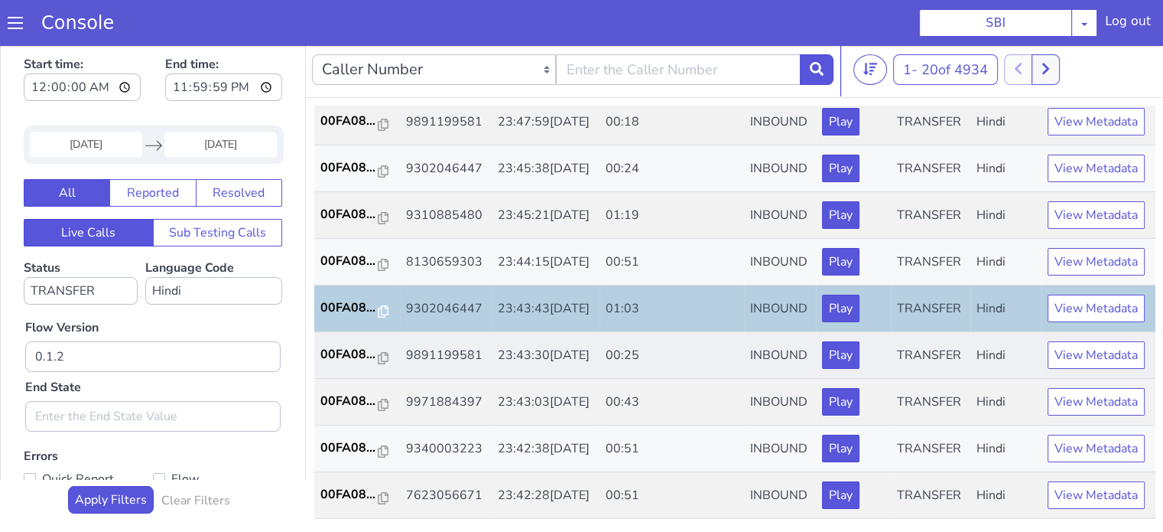
click at [679, 0] on td "00FA08..." at bounding box center [679, 11] width 86 height 47
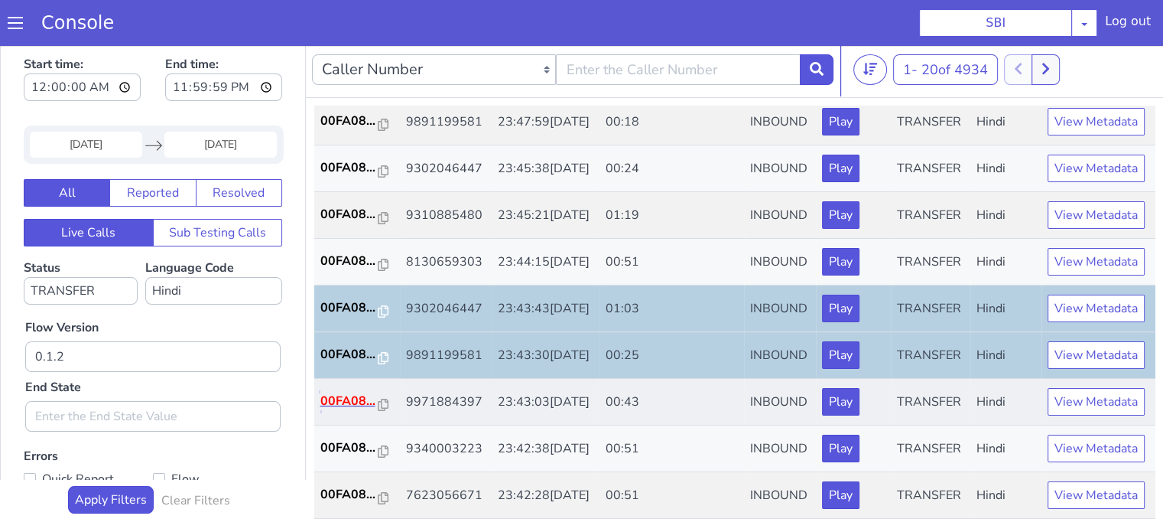
click at [966, 0] on p "00FA08..." at bounding box center [959, 0] width 58 height 18
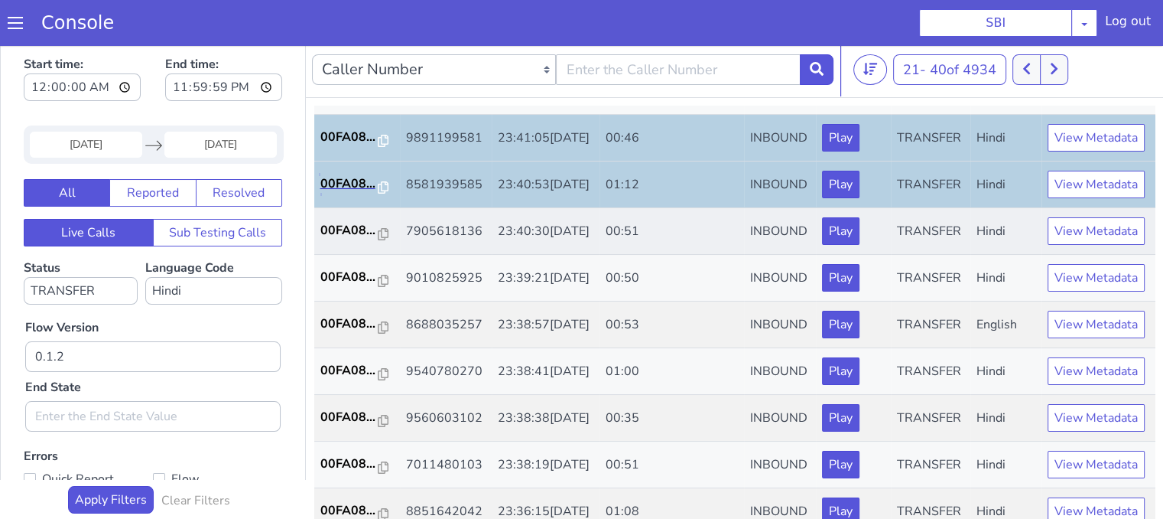
scroll to position [229, 0]
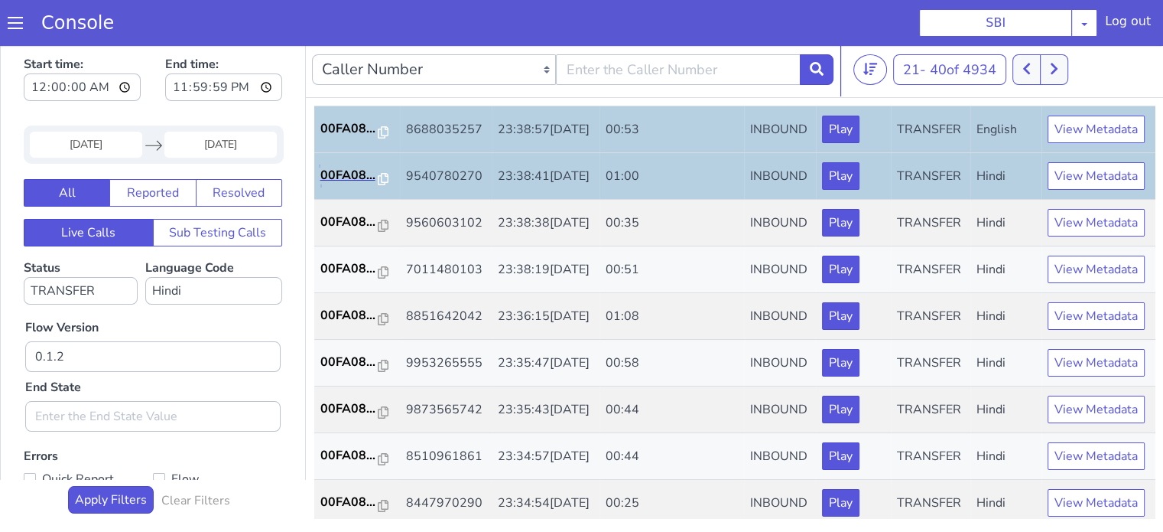
scroll to position [306, 0]
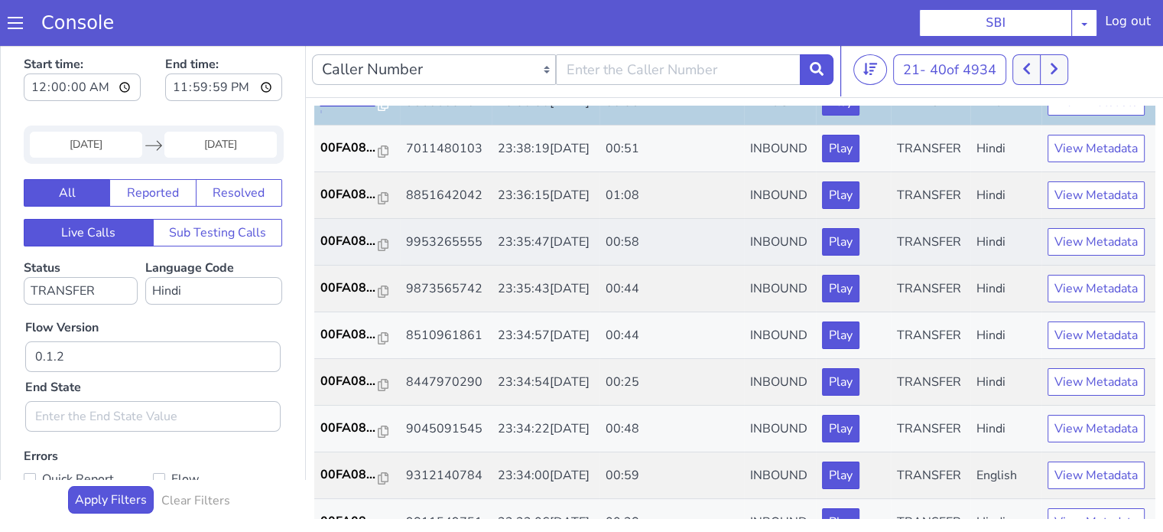
scroll to position [459, 0]
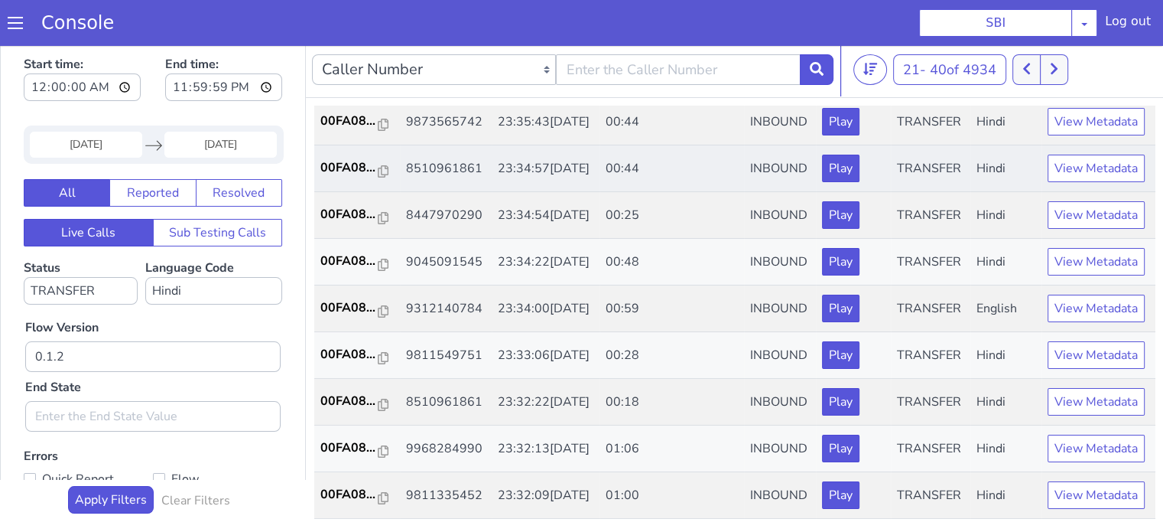
scroll to position [612, 0]
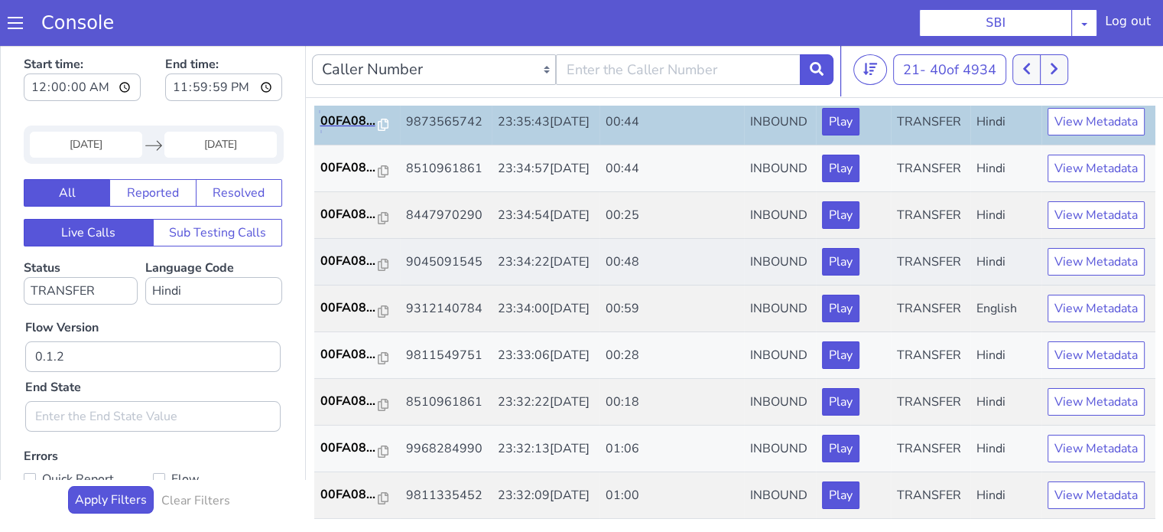
scroll to position [688, 0]
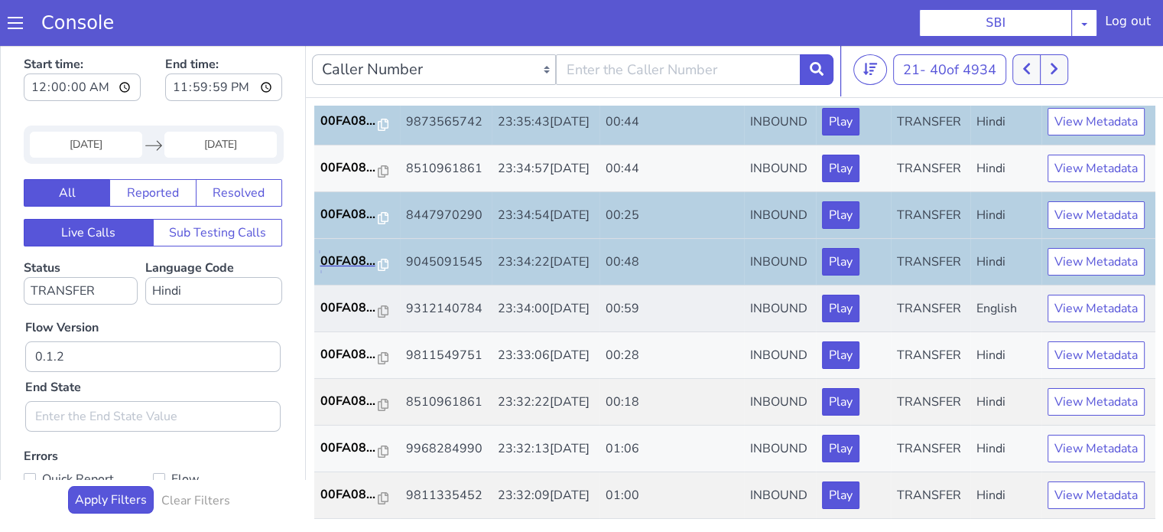
scroll to position [757, 0]
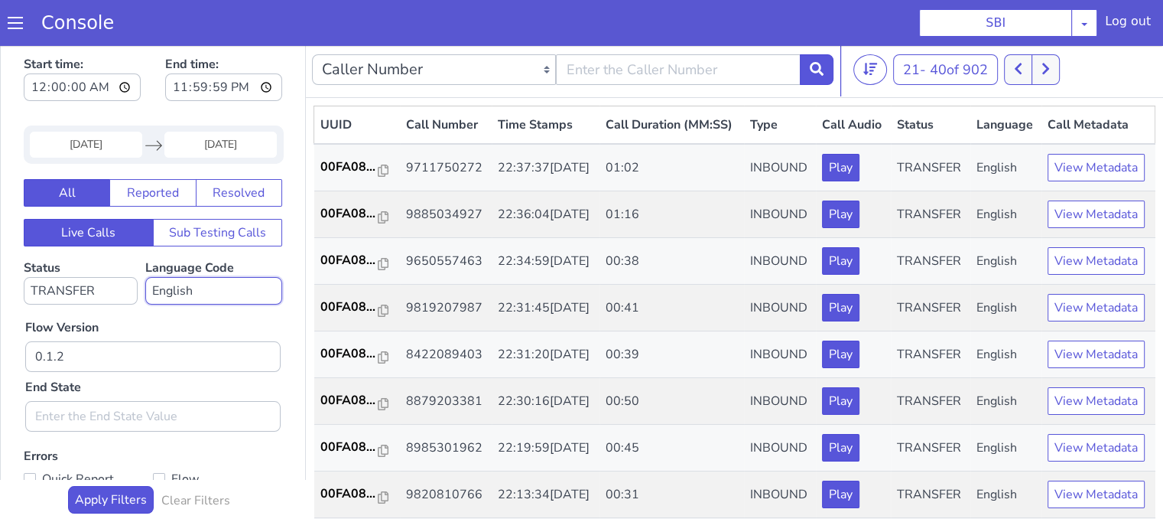
click at [462, 5] on select "No language selected Hindi English Tamil Telugu Kanada Marathi Malayalam Gujara…" at bounding box center [427, 9] width 137 height 28
select select "hi"
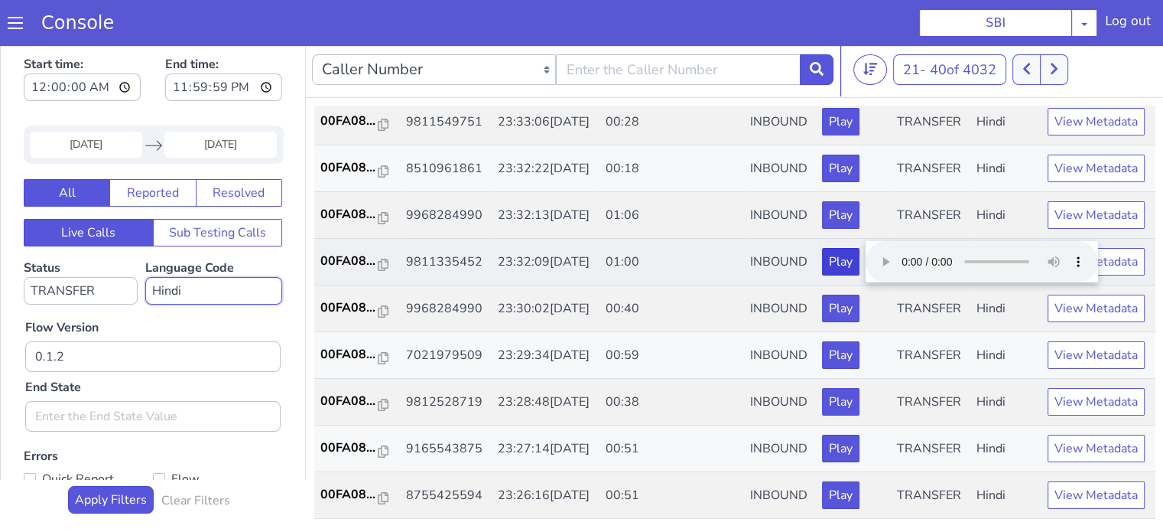
scroll to position [528, 0]
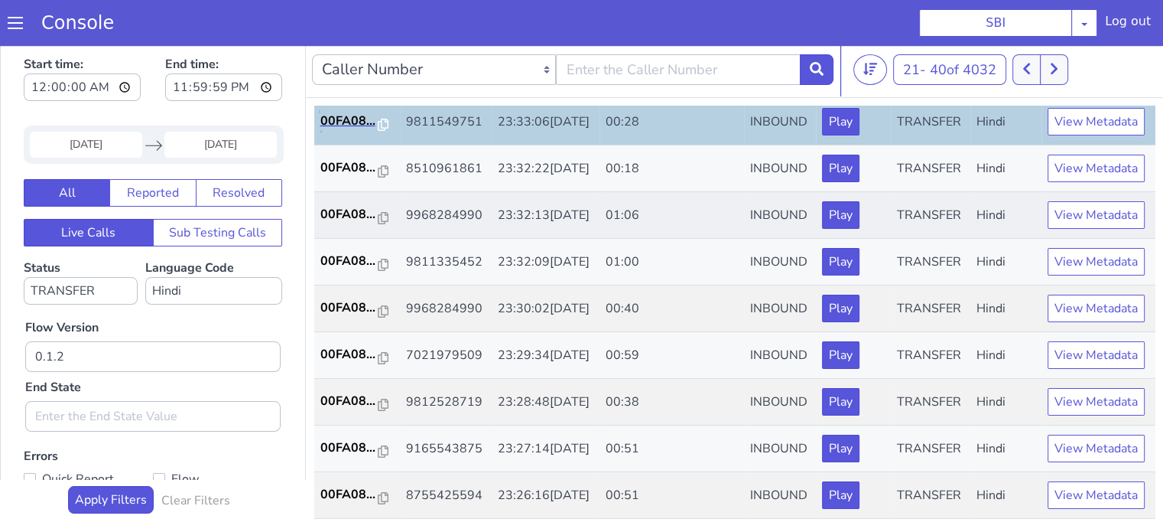
scroll to position [604, 0]
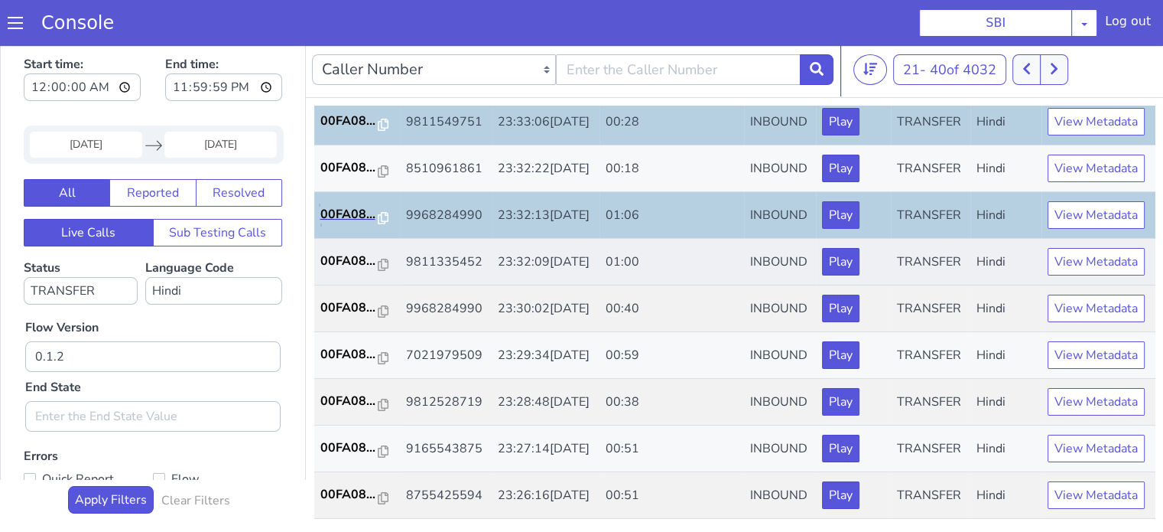
scroll to position [681, 0]
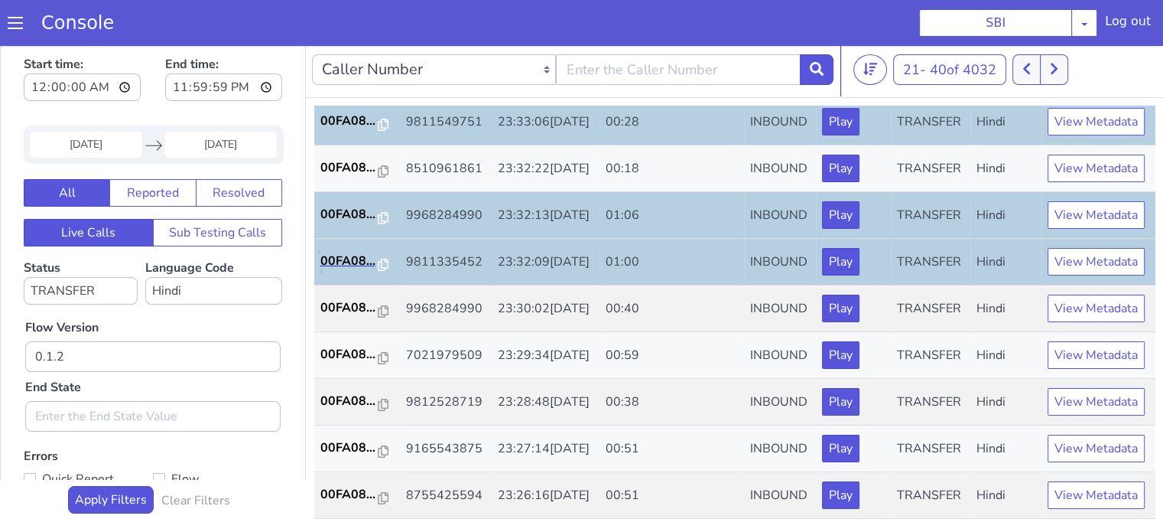
scroll to position [757, 0]
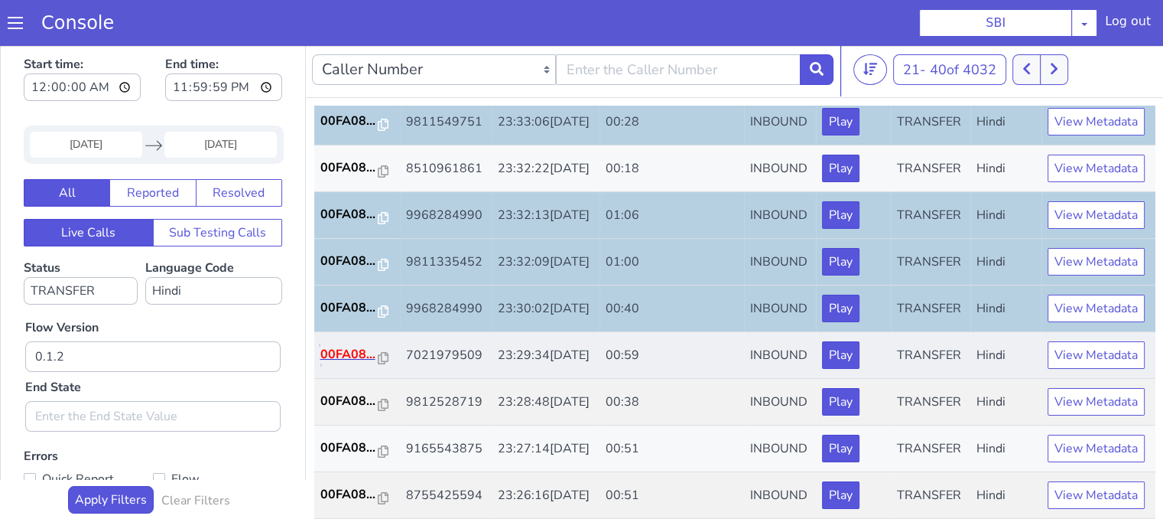
click at [665, 0] on p "00FA08..." at bounding box center [671, 9] width 58 height 18
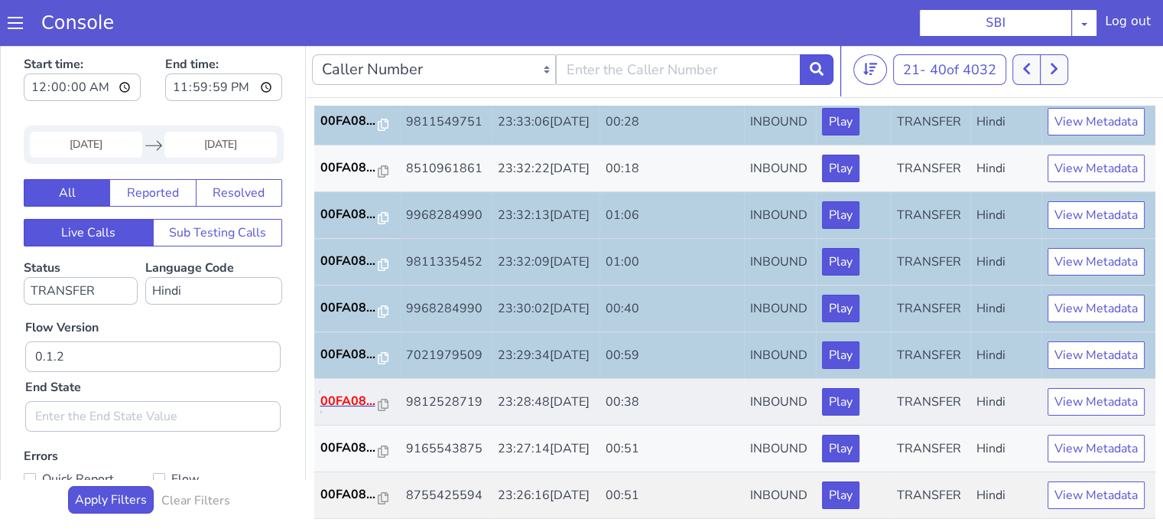
click at [868, 0] on p "00FA08..." at bounding box center [880, 1] width 58 height 18
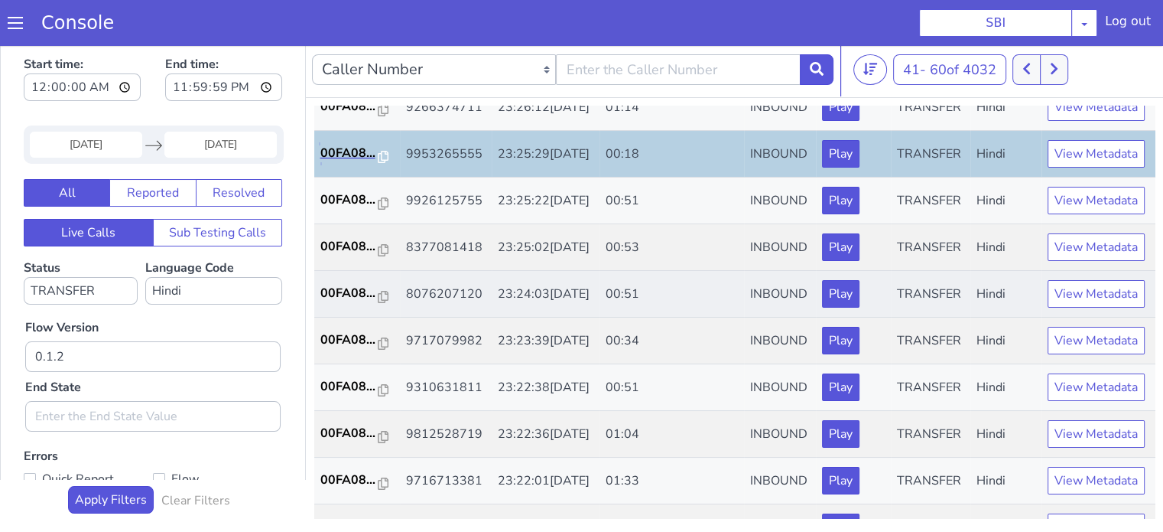
scroll to position [76, 0]
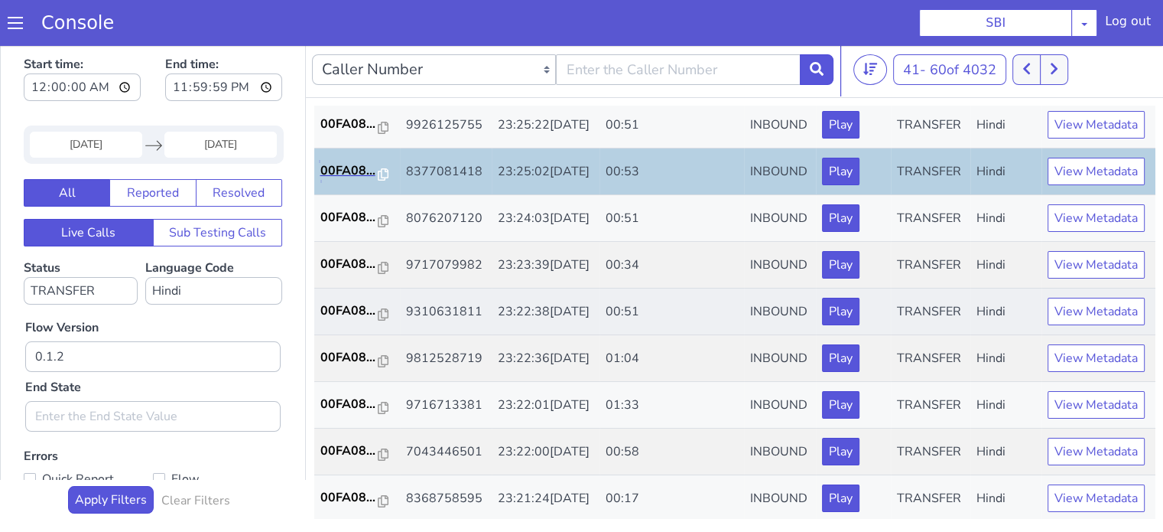
scroll to position [153, 0]
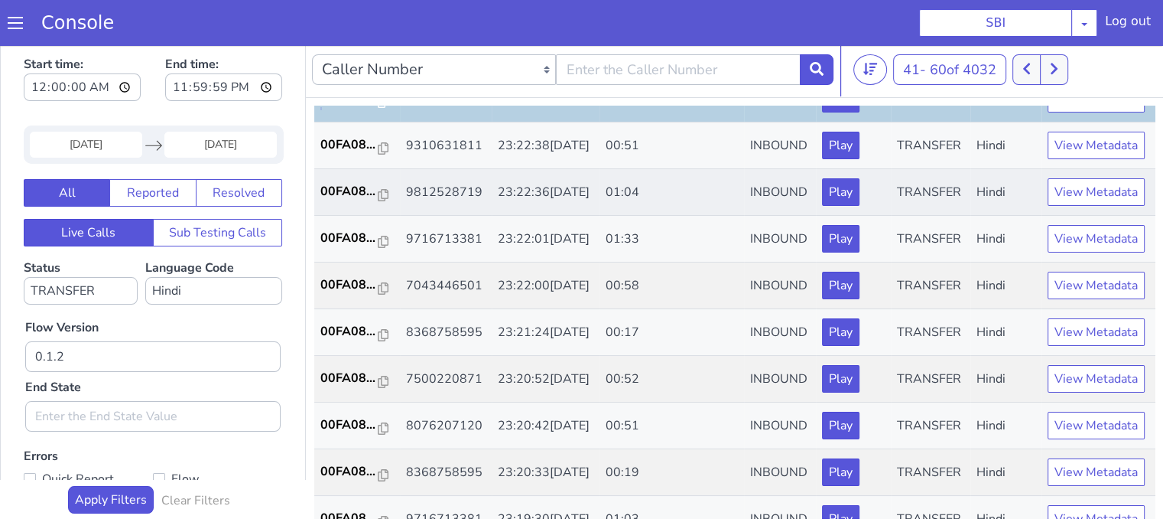
scroll to position [306, 0]
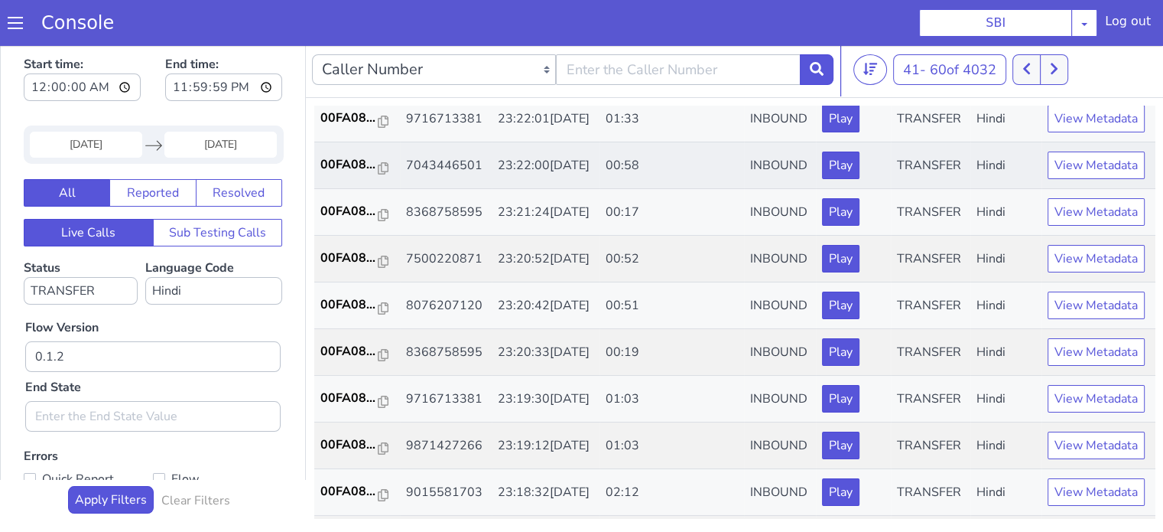
scroll to position [459, 0]
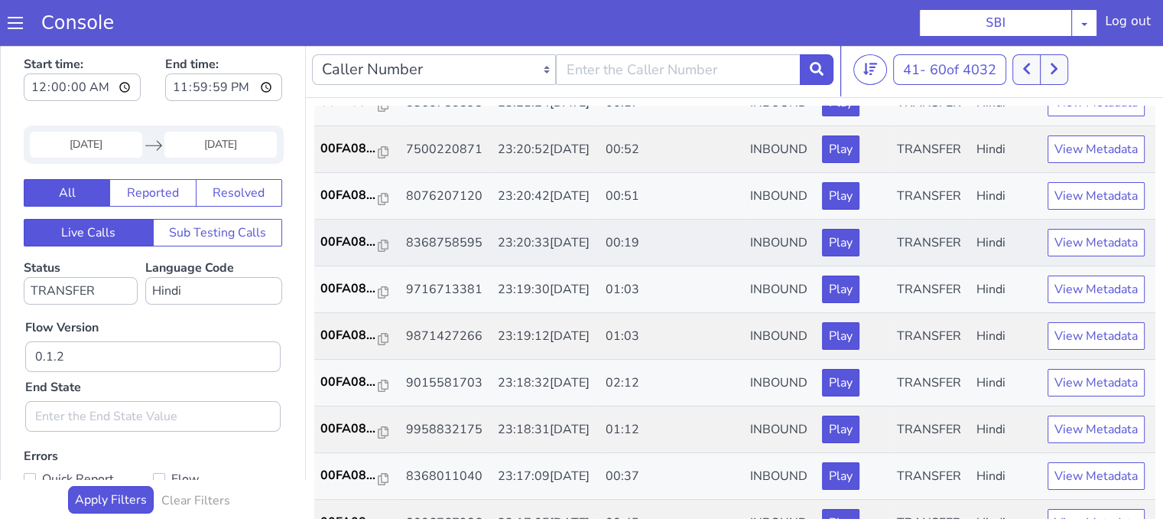
scroll to position [535, 0]
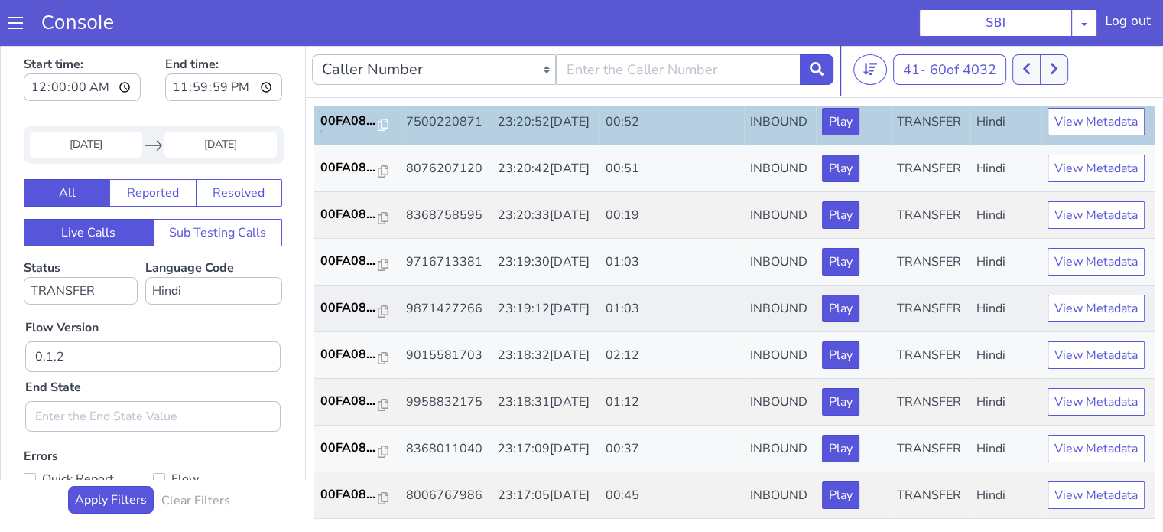
scroll to position [757, 0]
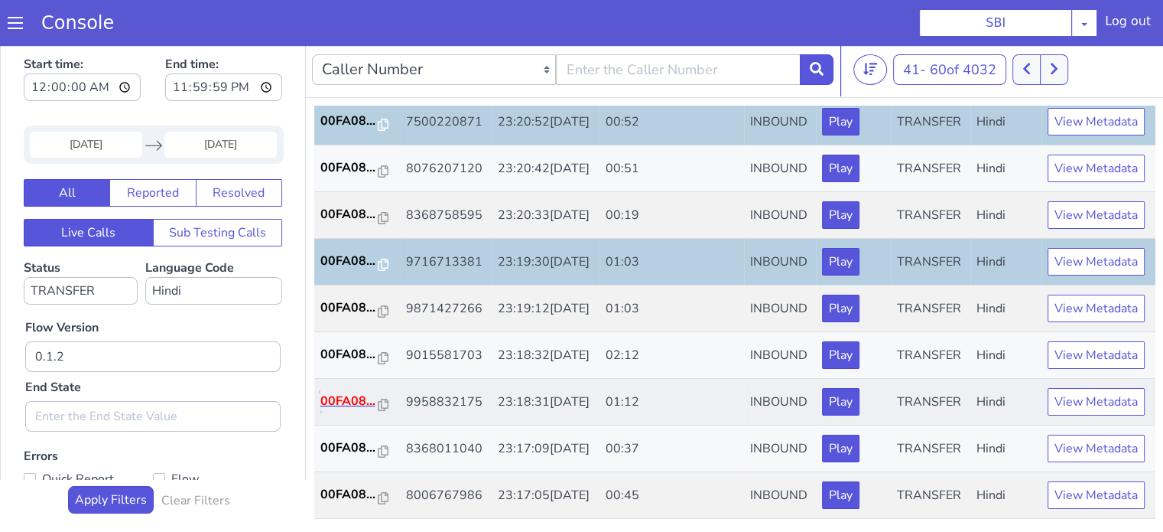
click at [889, 0] on p "00FA08..." at bounding box center [880, 1] width 58 height 18
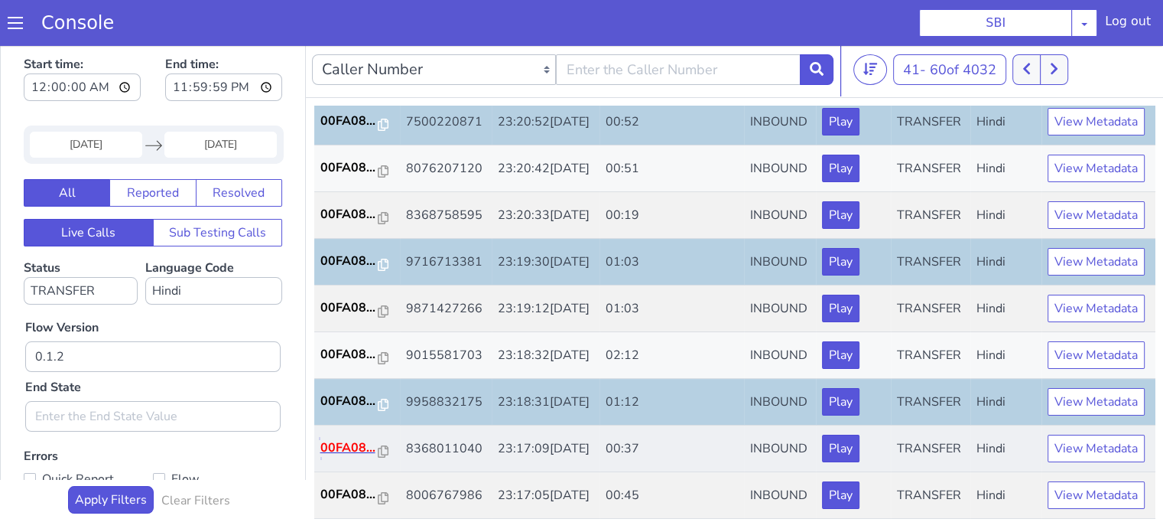
click at [665, 93] on p "00FA08..." at bounding box center [671, 102] width 58 height 18
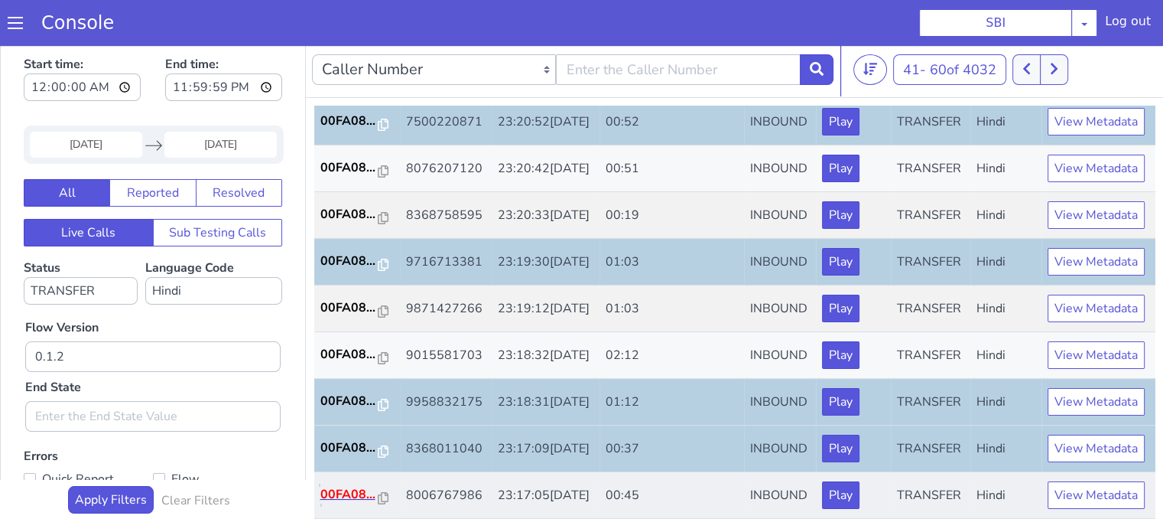
click at [628, 171] on p "00FA08..." at bounding box center [613, 180] width 58 height 18
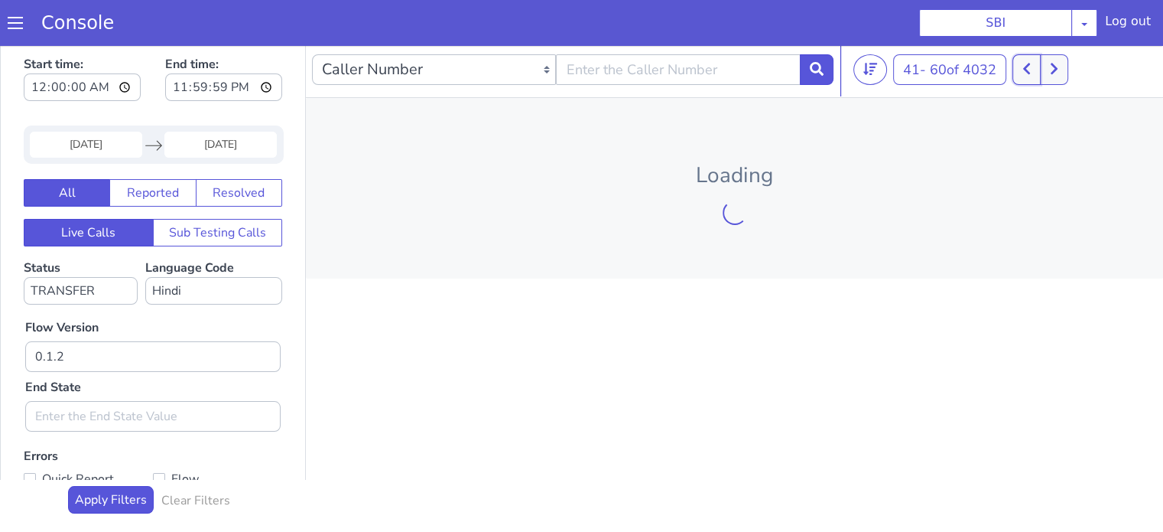
click at [1042, 59] on button at bounding box center [1033, 53] width 28 height 31
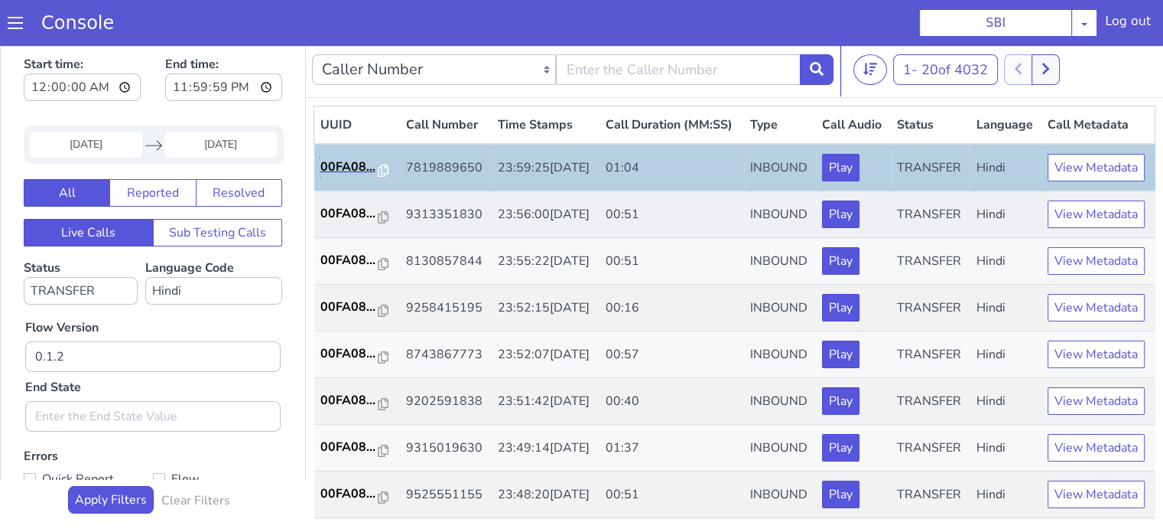
scroll to position [76, 0]
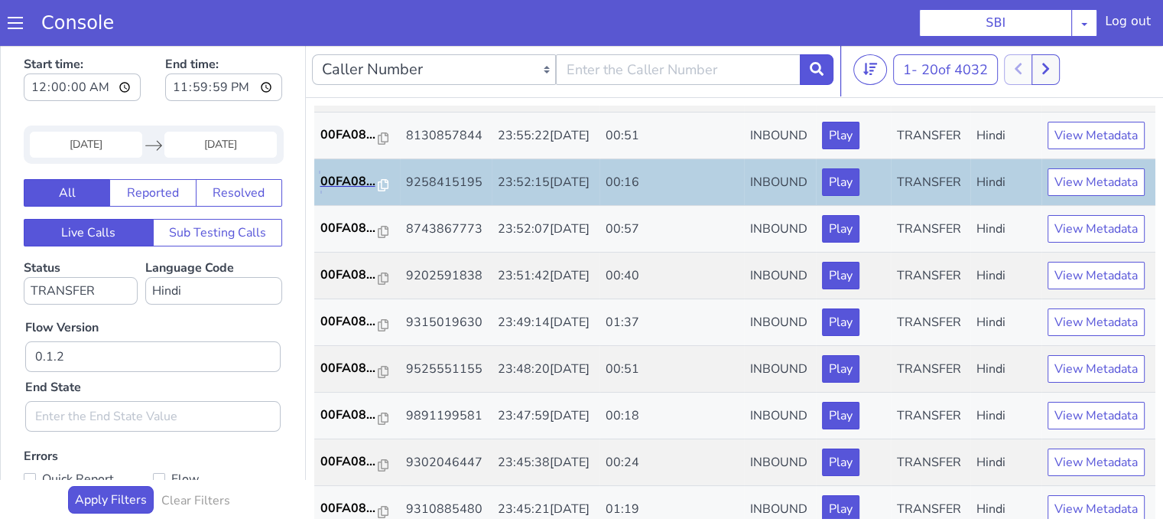
scroll to position [153, 0]
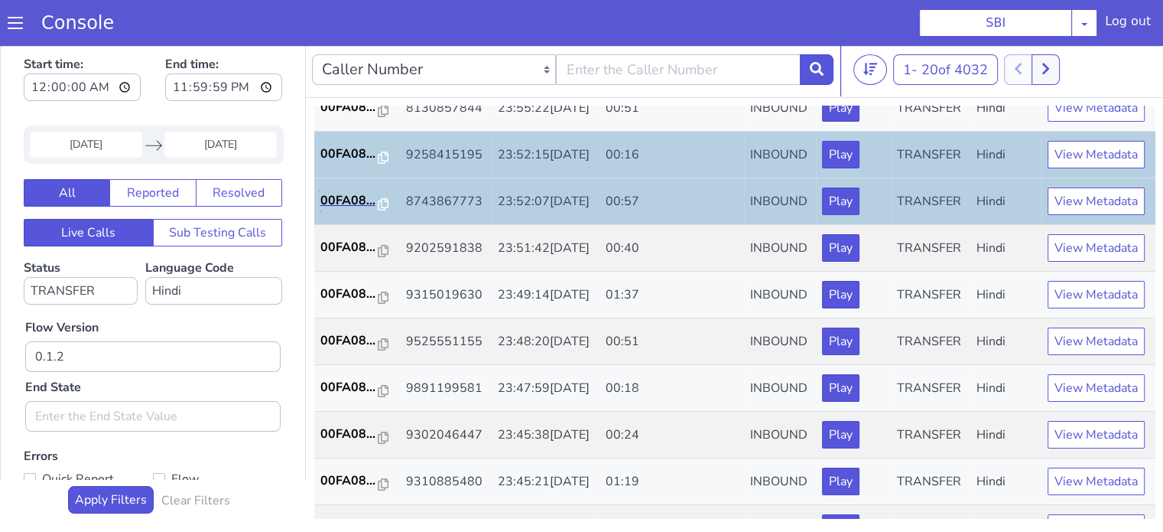
scroll to position [229, 0]
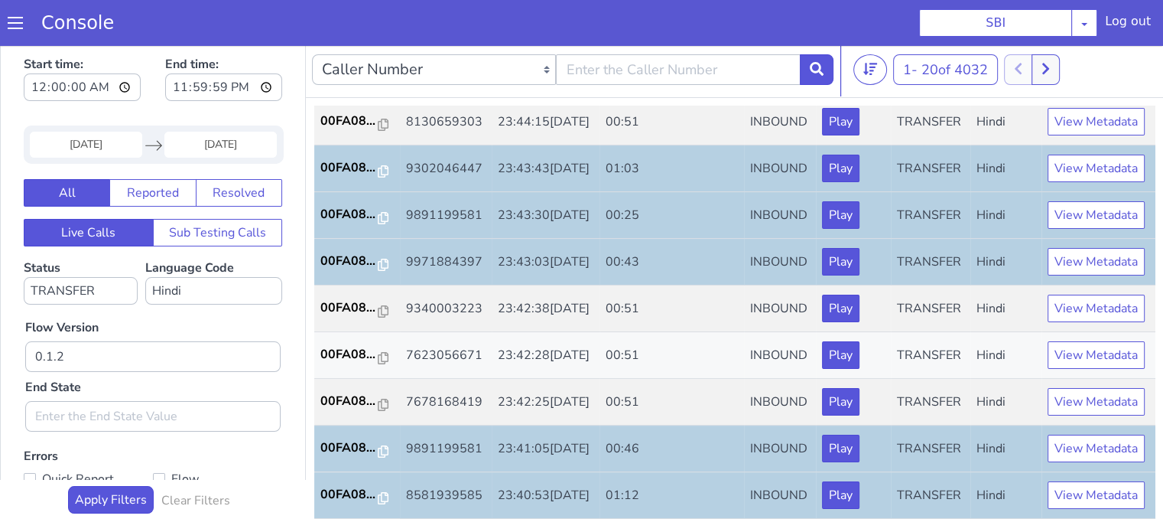
scroll to position [688, 0]
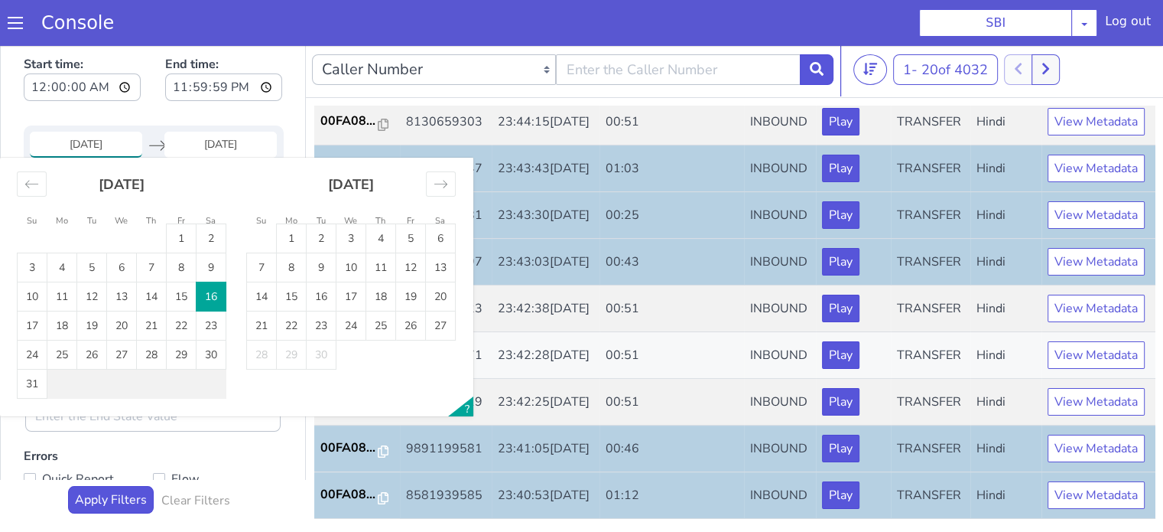
type input "17 Aug 2025"
click at [65, 268] on td "17" at bounding box center [57, 268] width 30 height 29
type input "17 Aug 2025"
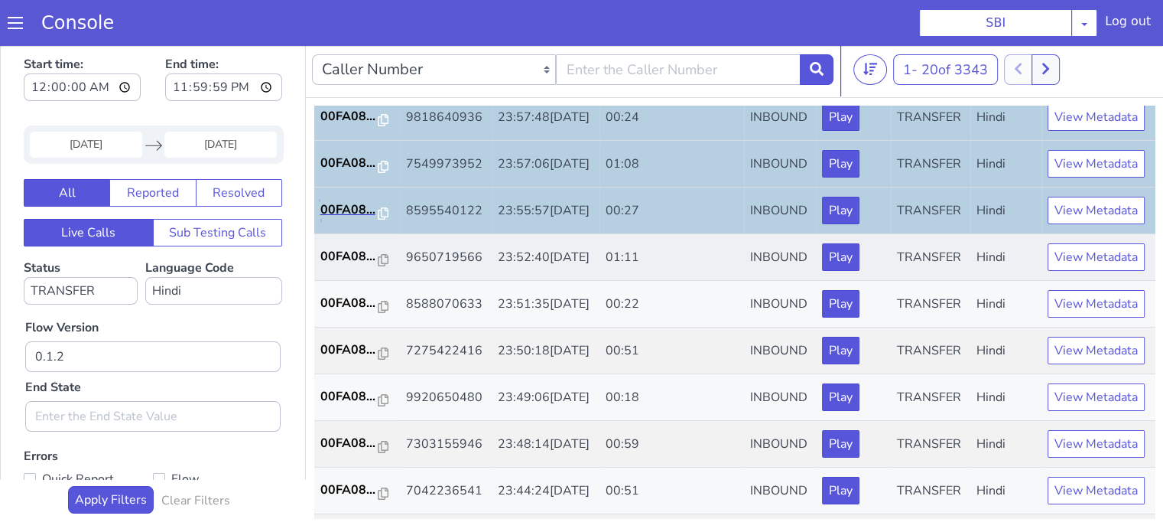
scroll to position [76, 0]
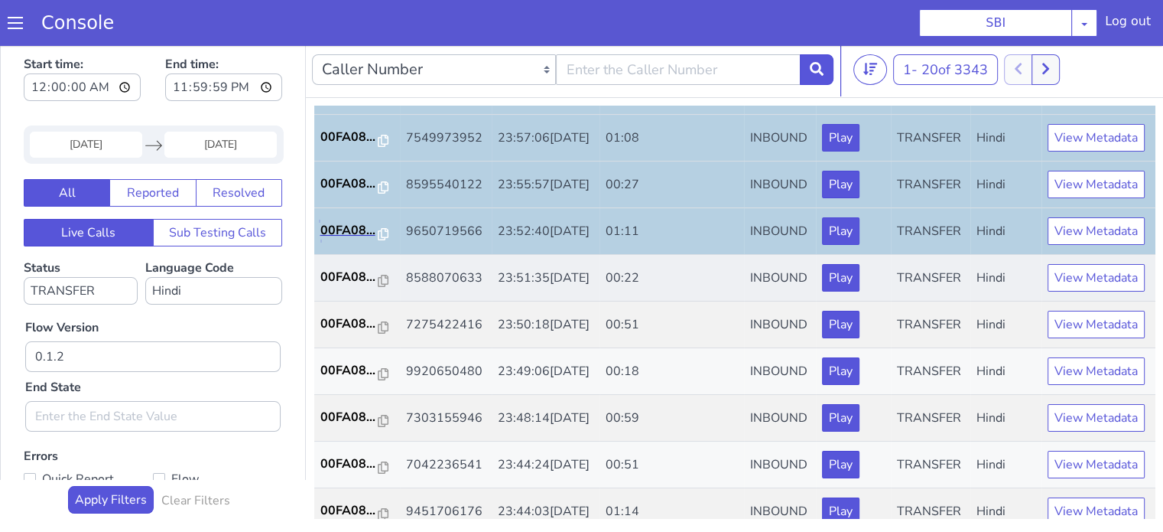
scroll to position [153, 0]
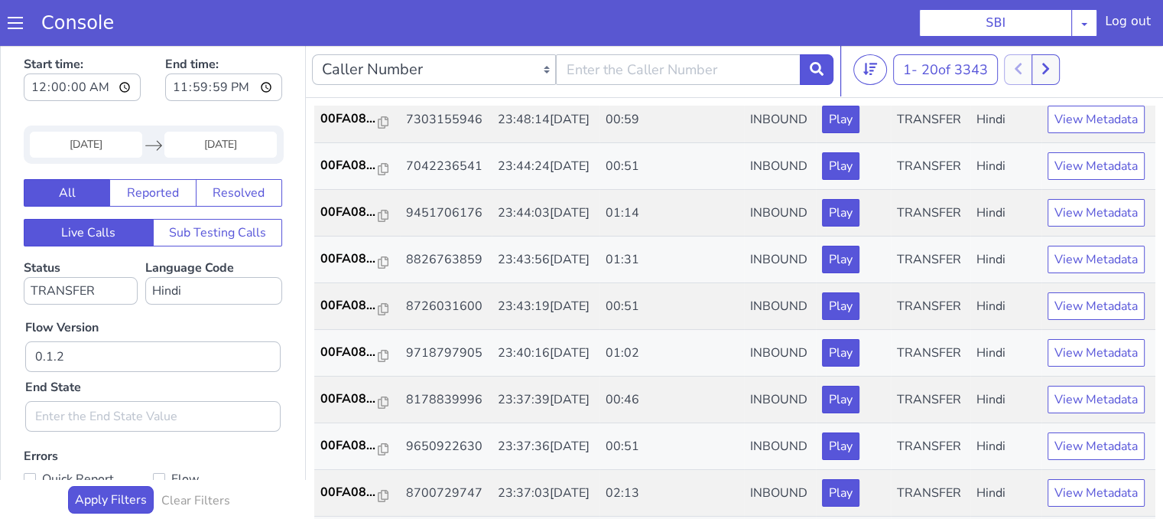
scroll to position [382, 0]
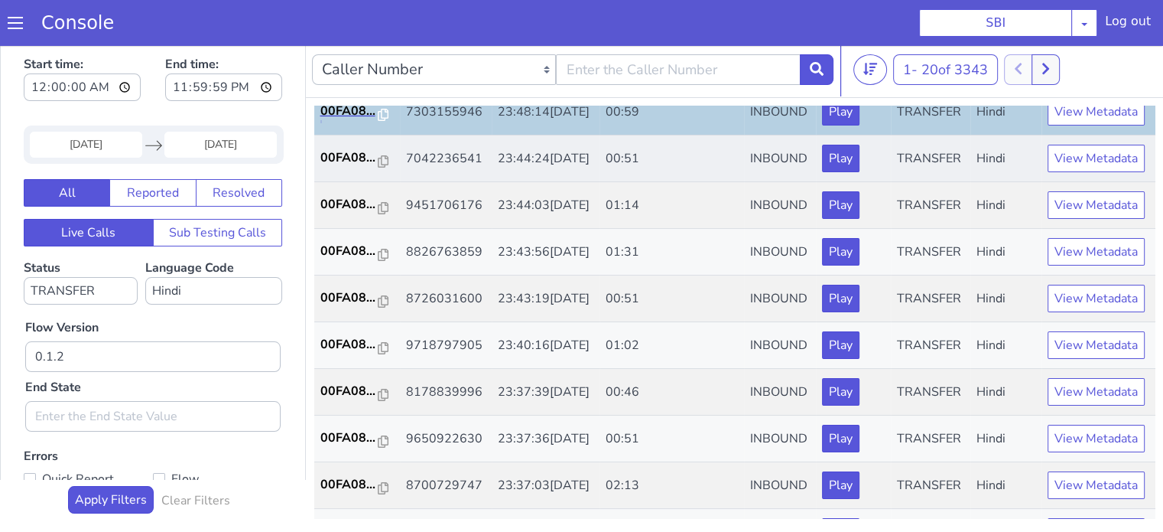
scroll to position [459, 0]
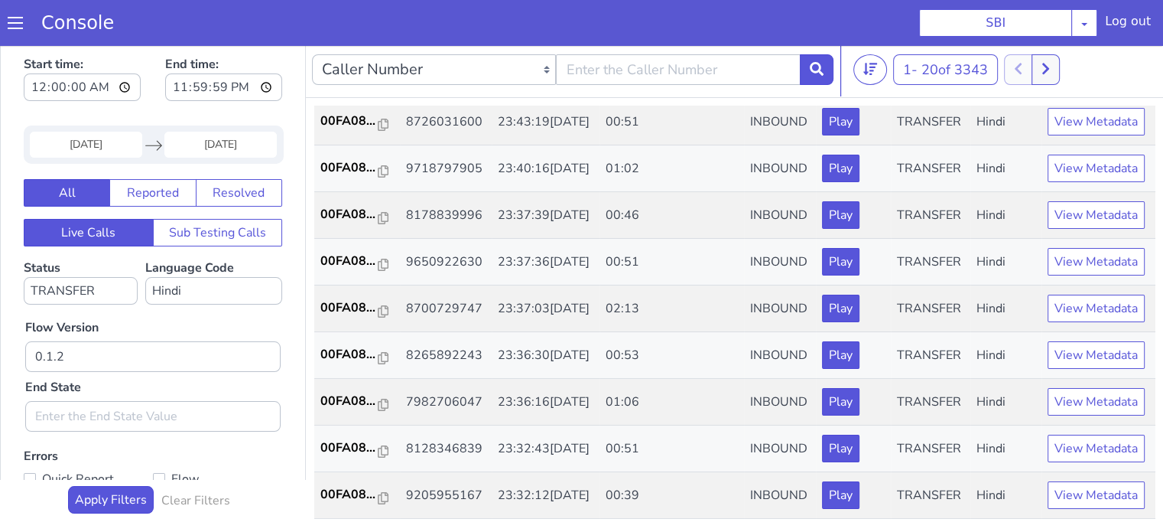
scroll to position [612, 0]
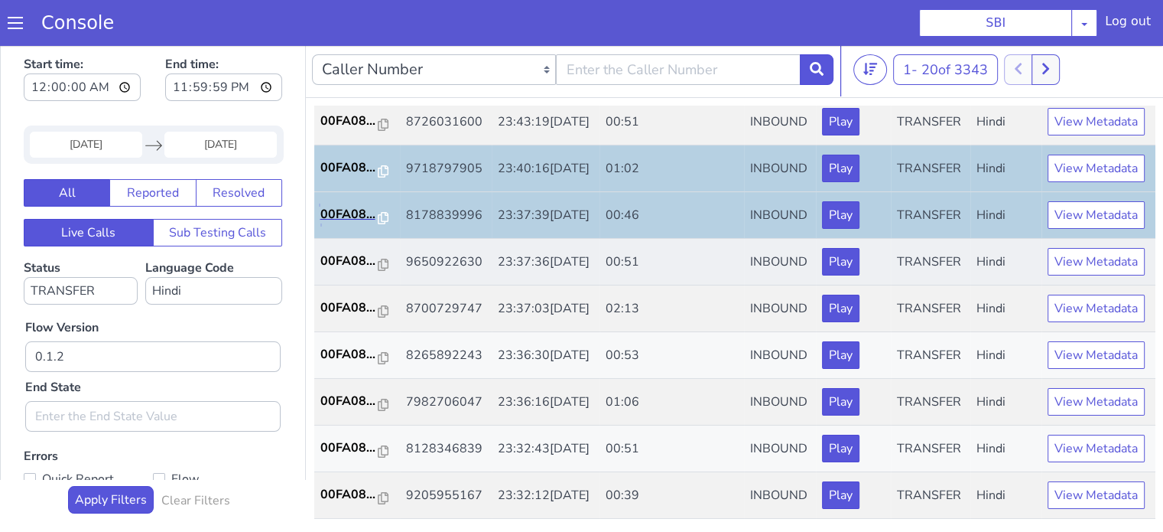
scroll to position [757, 0]
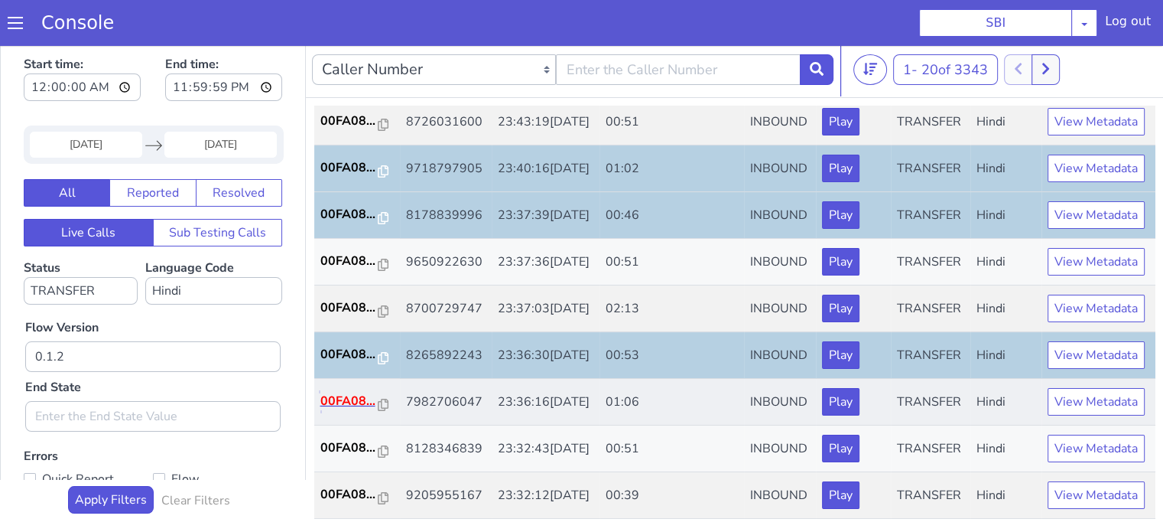
click at [618, 77] on p "00FA08..." at bounding box center [613, 86] width 58 height 18
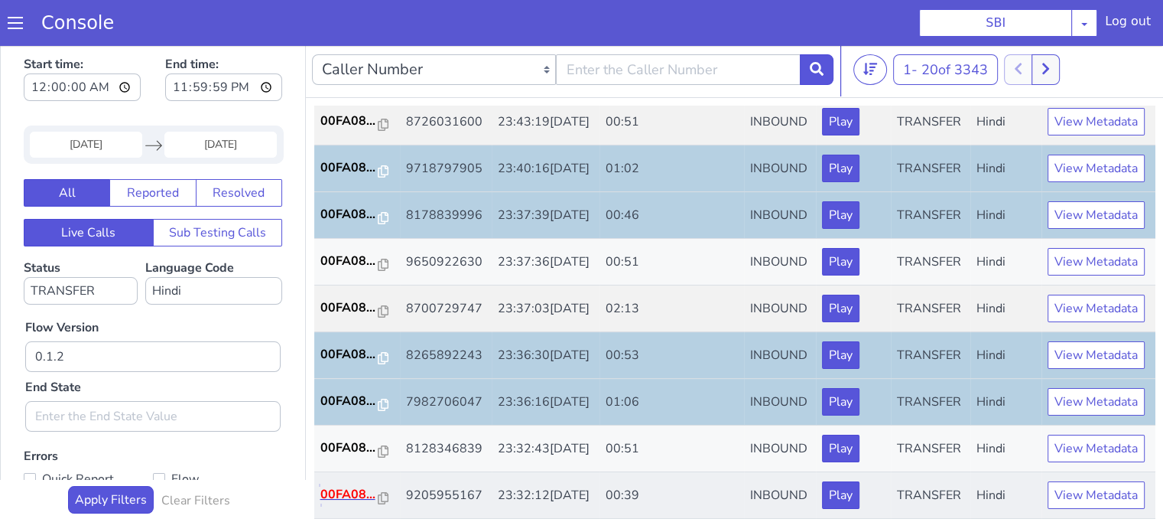
click at [1049, 93] on p "00FA08..." at bounding box center [1040, 102] width 58 height 18
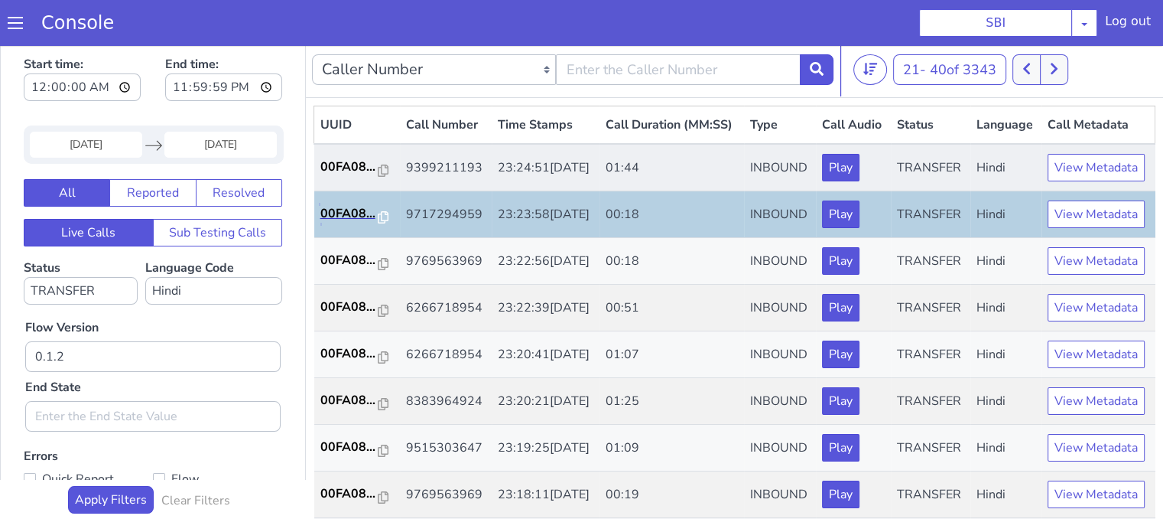
scroll to position [76, 0]
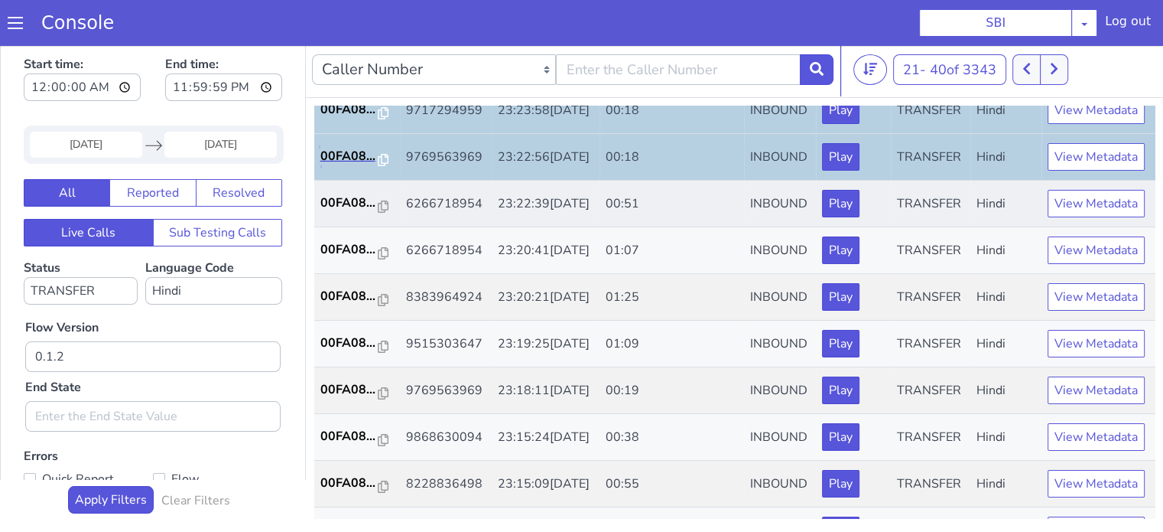
scroll to position [153, 0]
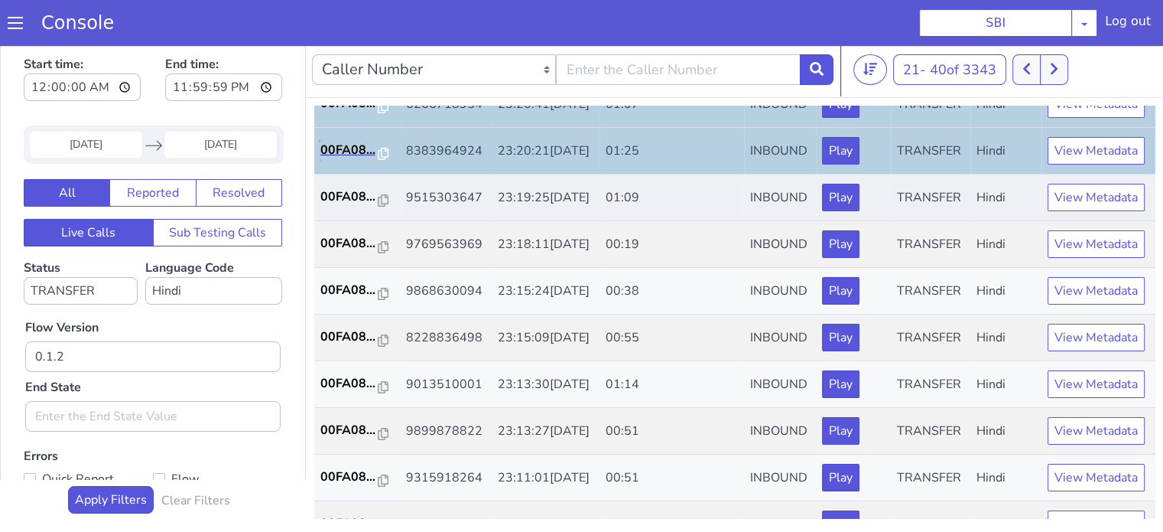
scroll to position [306, 0]
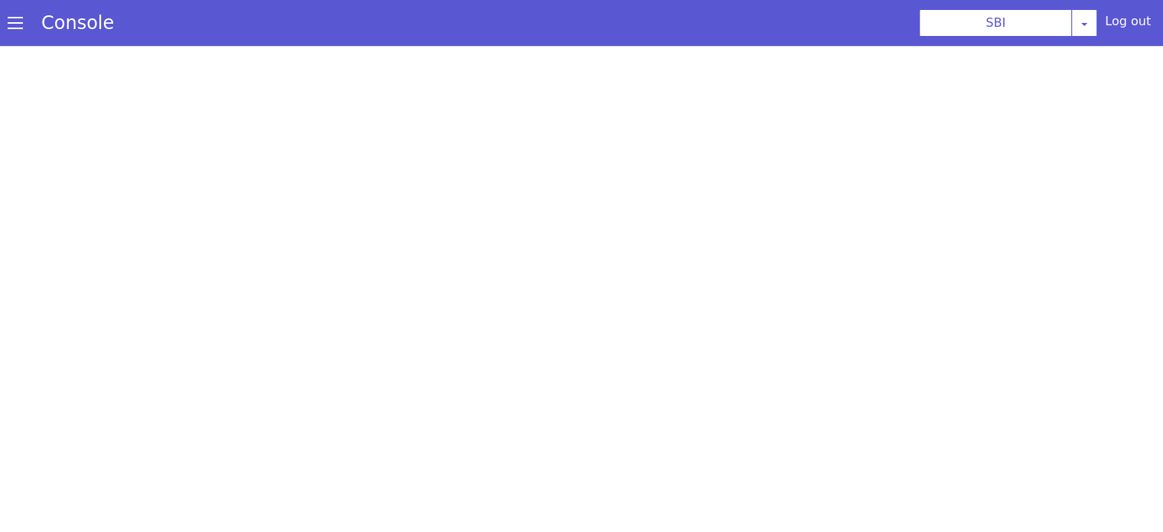
click at [155, 9] on div at bounding box center [657, 146] width 1163 height 486
click at [385, 24] on section "Console SBI [PERSON_NAME] Airtel DTH Pilot Airtel POC [PERSON_NAME] Blue NT Ali…" at bounding box center [588, 23] width 1164 height 78
